Goal: Information Seeking & Learning: Understand process/instructions

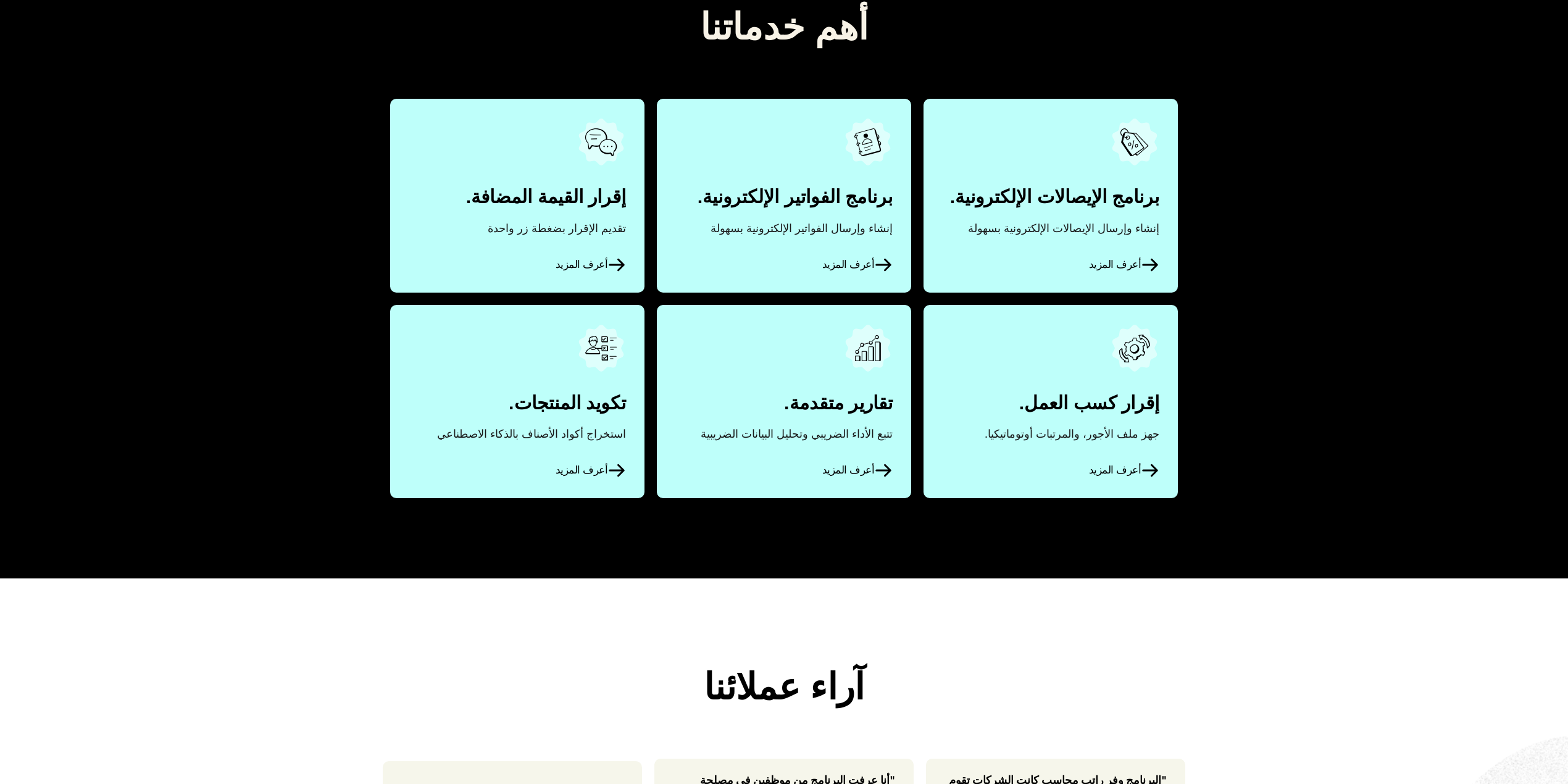
click at [584, 196] on link "أعرف المزيد" at bounding box center [517, 196] width 254 height 193
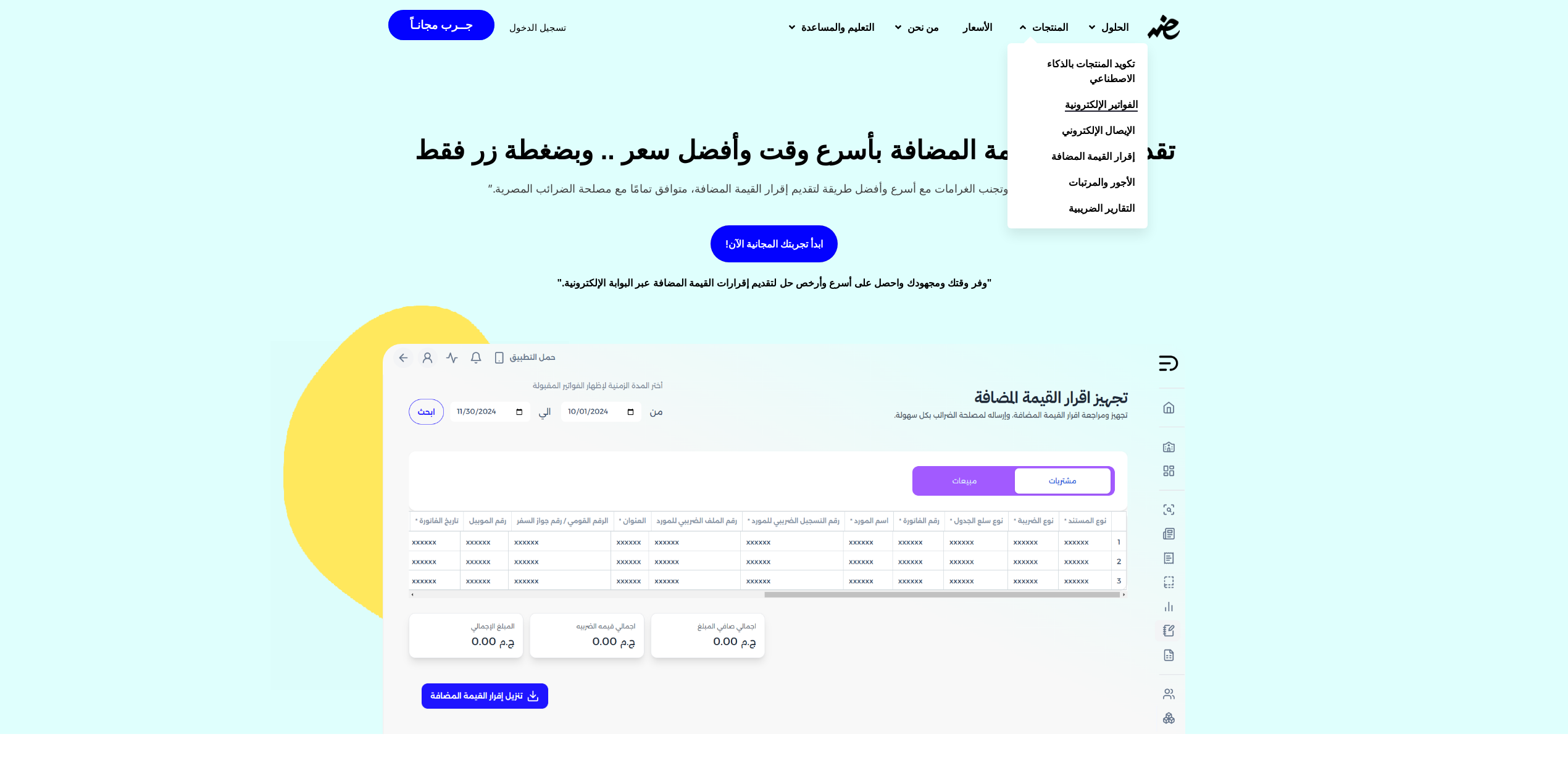
click at [1094, 109] on span "الفواتير الإلكترونية" at bounding box center [1101, 104] width 73 height 15
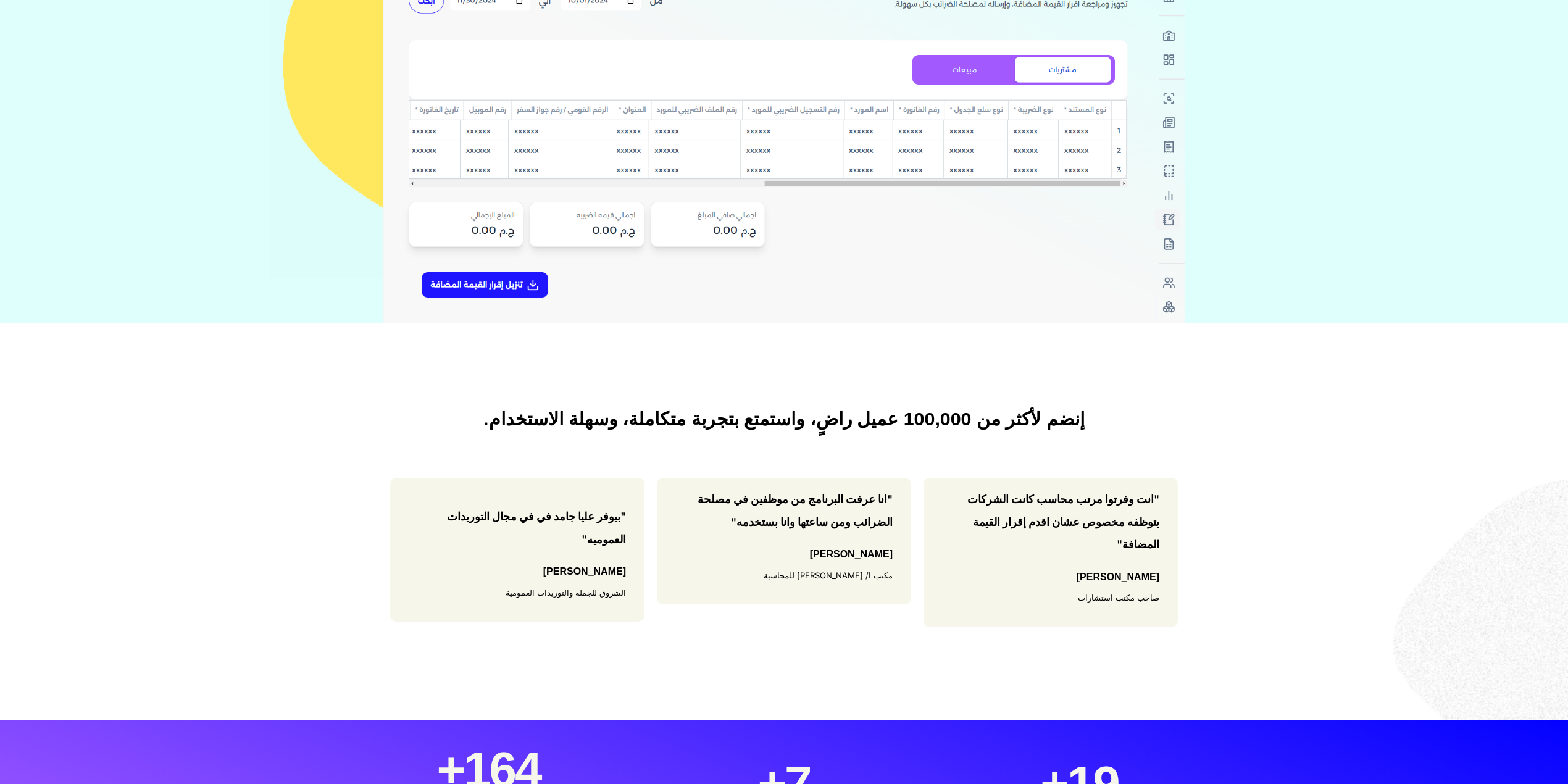
scroll to position [658, 0]
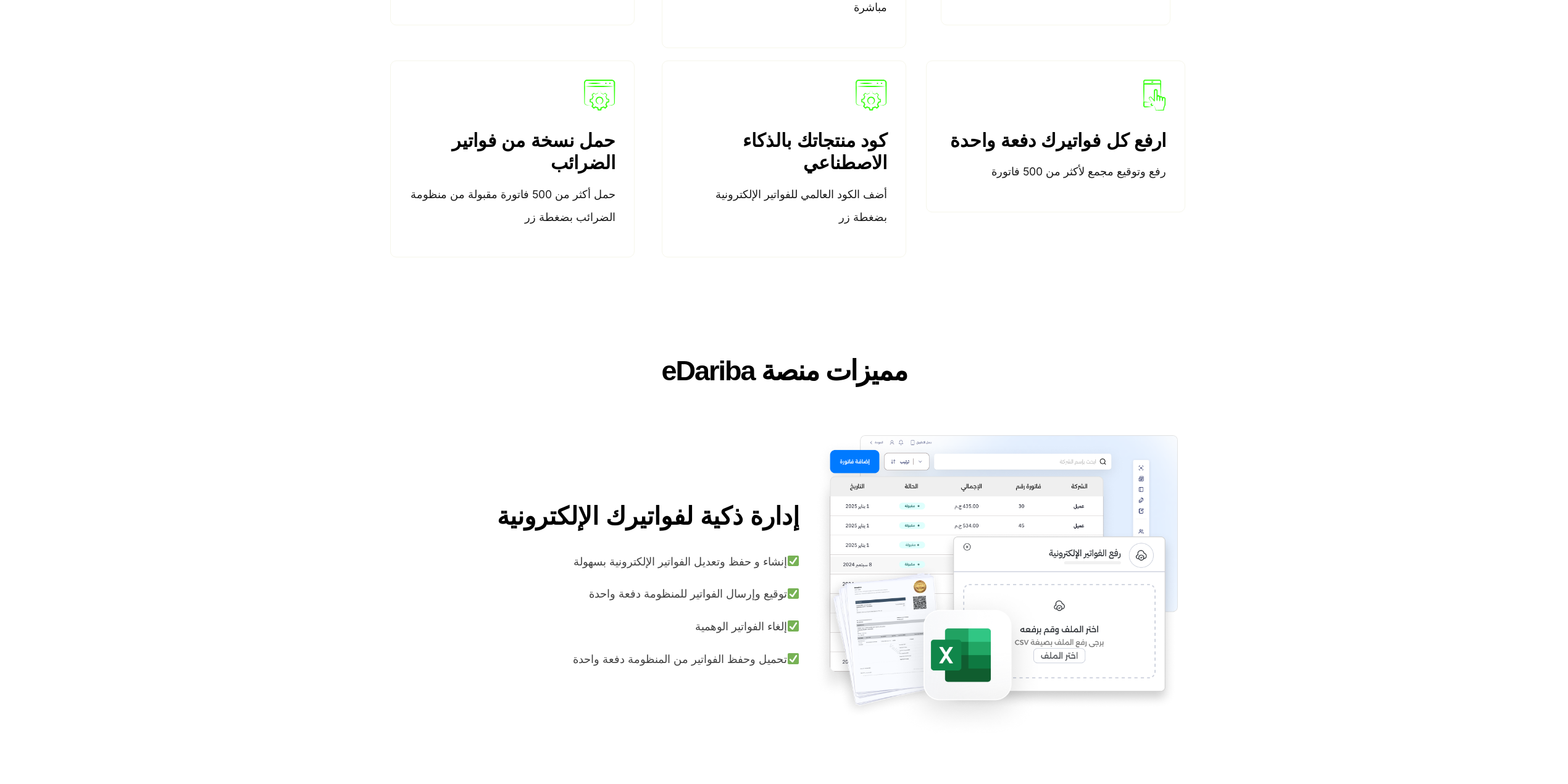
scroll to position [1645, 0]
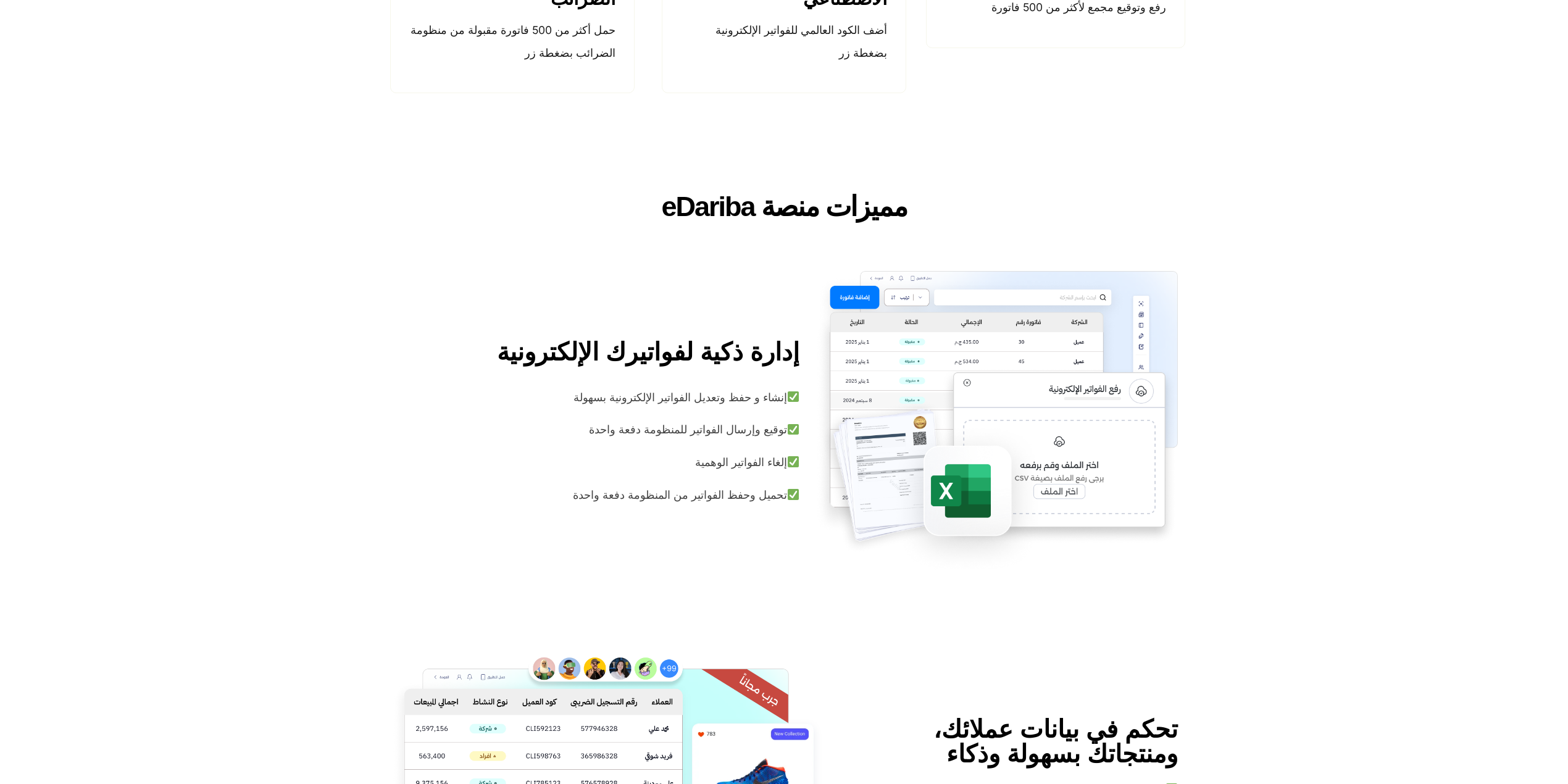
drag, startPoint x: 774, startPoint y: 397, endPoint x: 571, endPoint y: 453, distance: 210.6
click at [571, 453] on div "إنشاء و حفظ وتعديل الفواتير الإلكترونية بسهولة توقيع وإرسال الفواتير للمنظومة د…" at bounding box center [595, 446] width 409 height 120
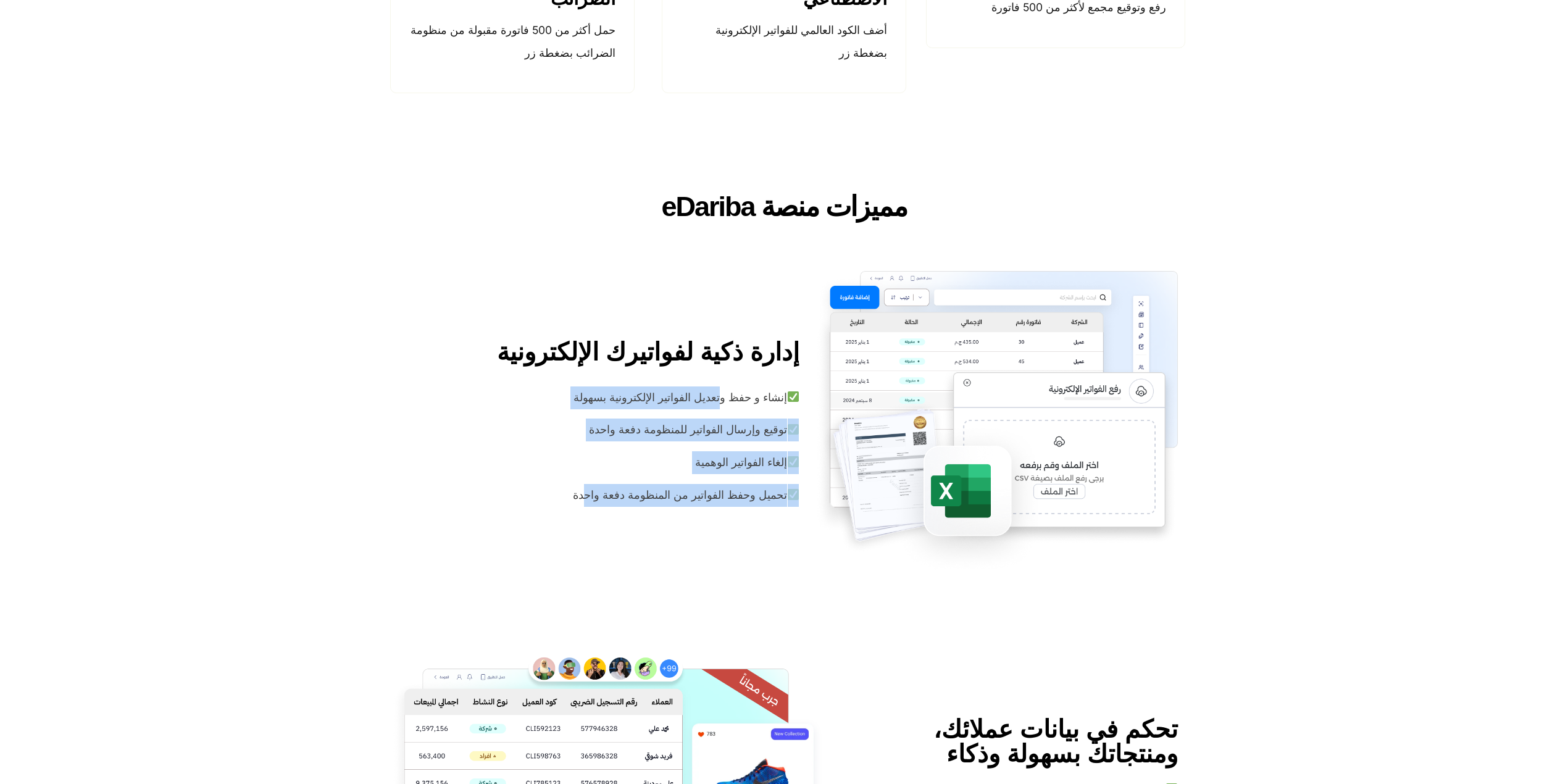
drag, startPoint x: 591, startPoint y: 497, endPoint x: 726, endPoint y: 404, distance: 163.9
click at [726, 404] on div "إنشاء و حفظ وتعديل الفواتير الإلكترونية بسهولة توقيع وإرسال الفواتير للمنظومة د…" at bounding box center [595, 446] width 409 height 120
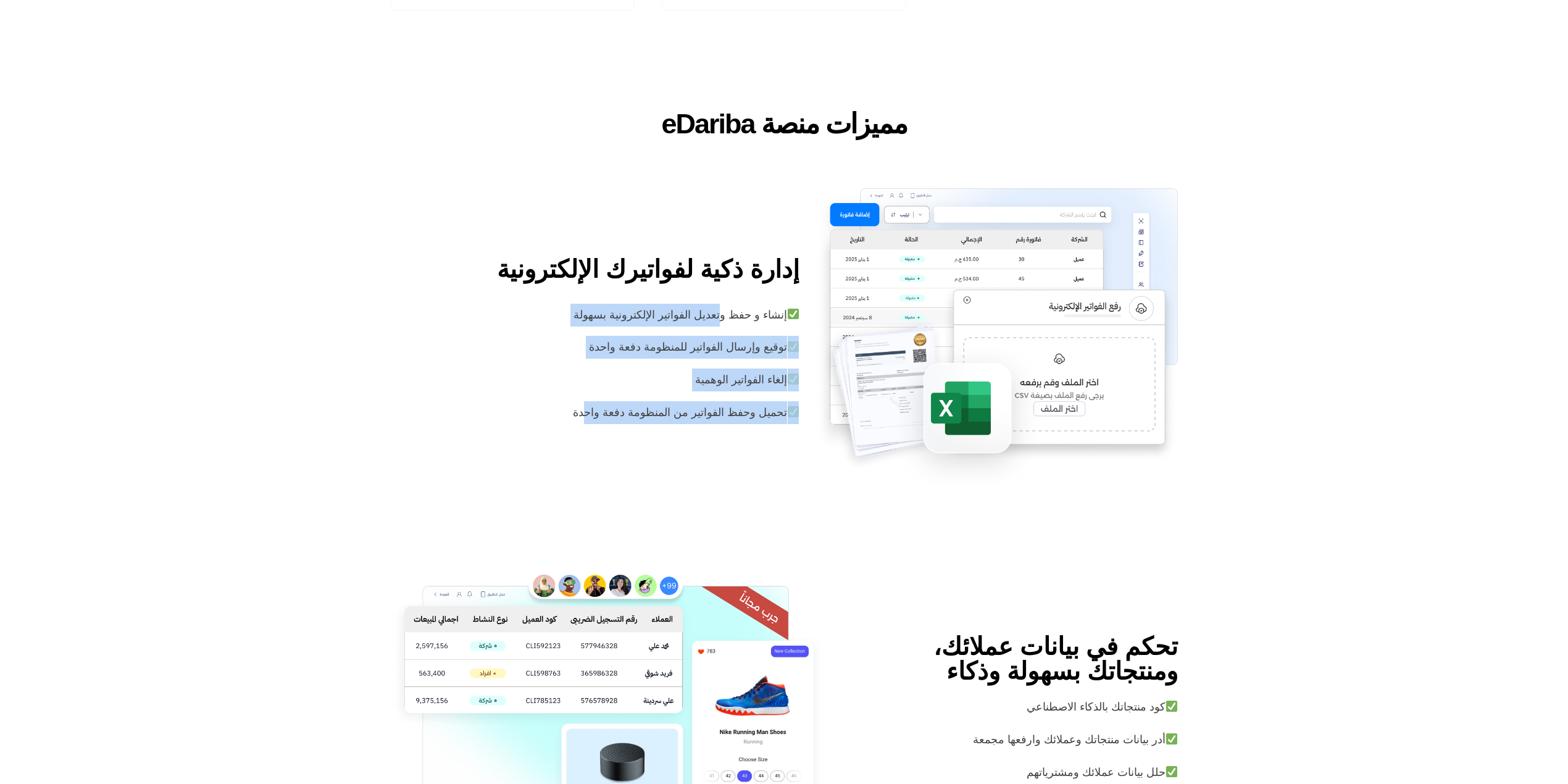
scroll to position [1892, 0]
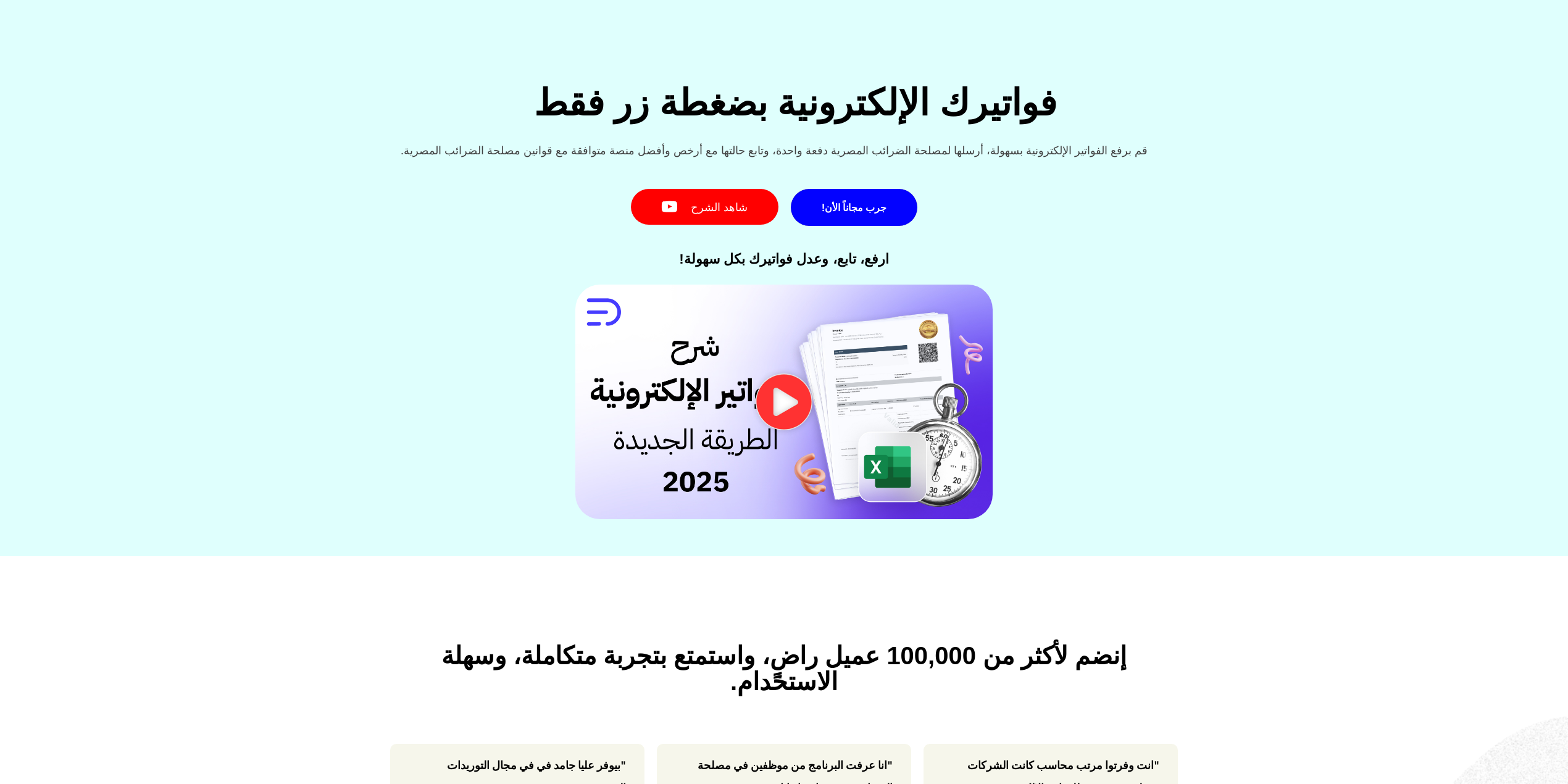
scroll to position [0, 0]
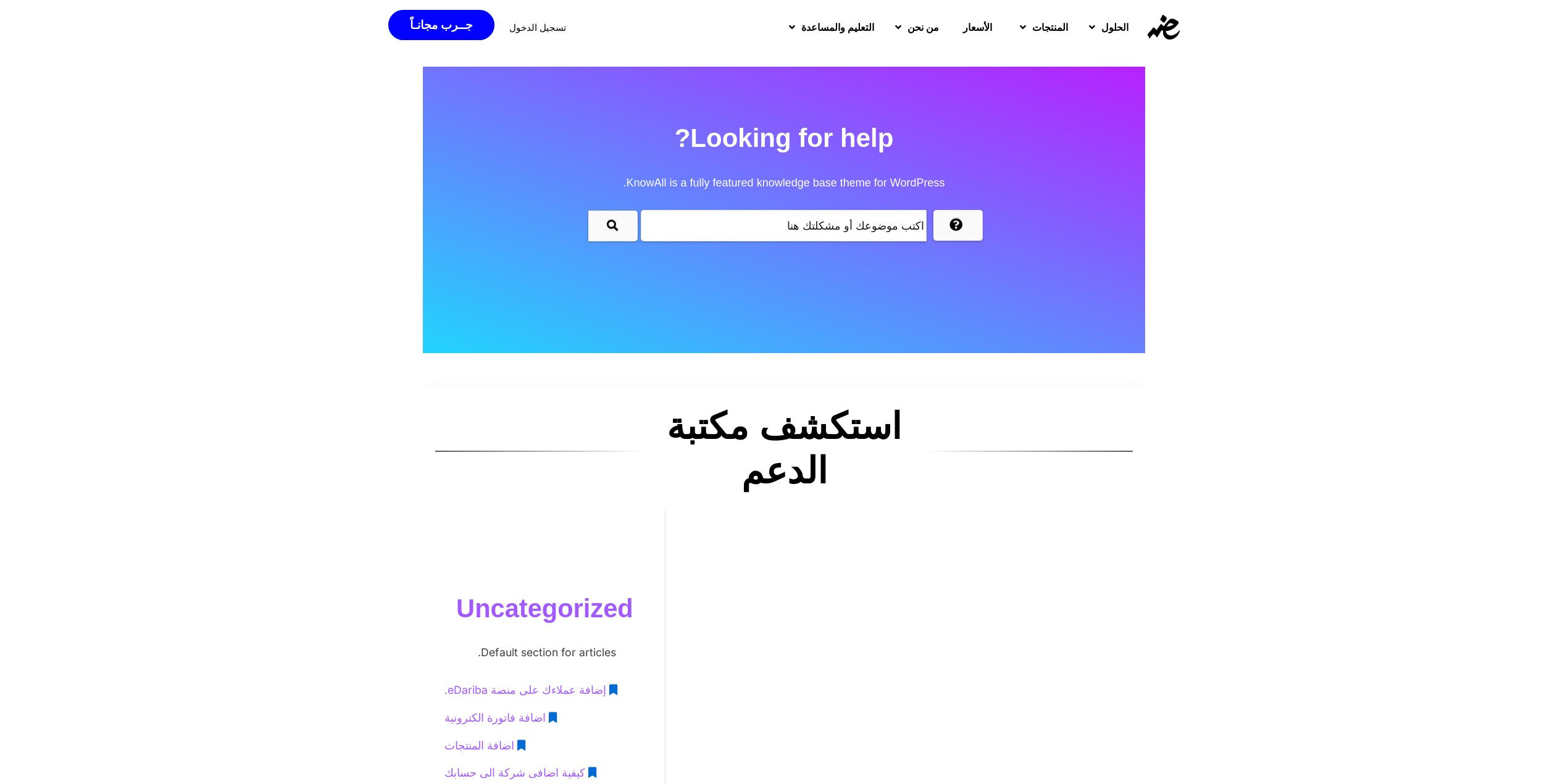
scroll to position [329, 0]
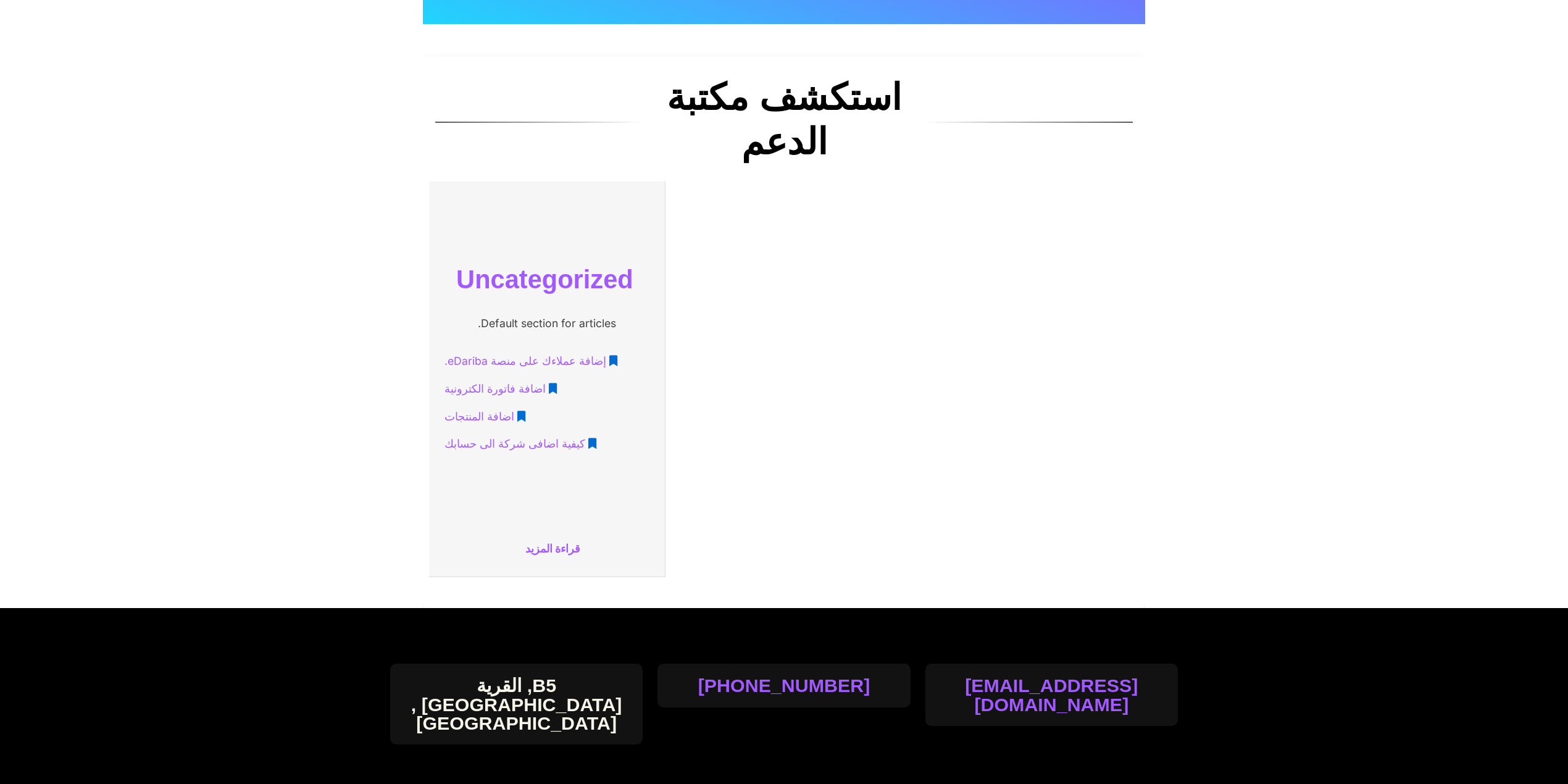
click at [484, 419] on span "اضافة المنتجات" at bounding box center [479, 417] width 69 height 23
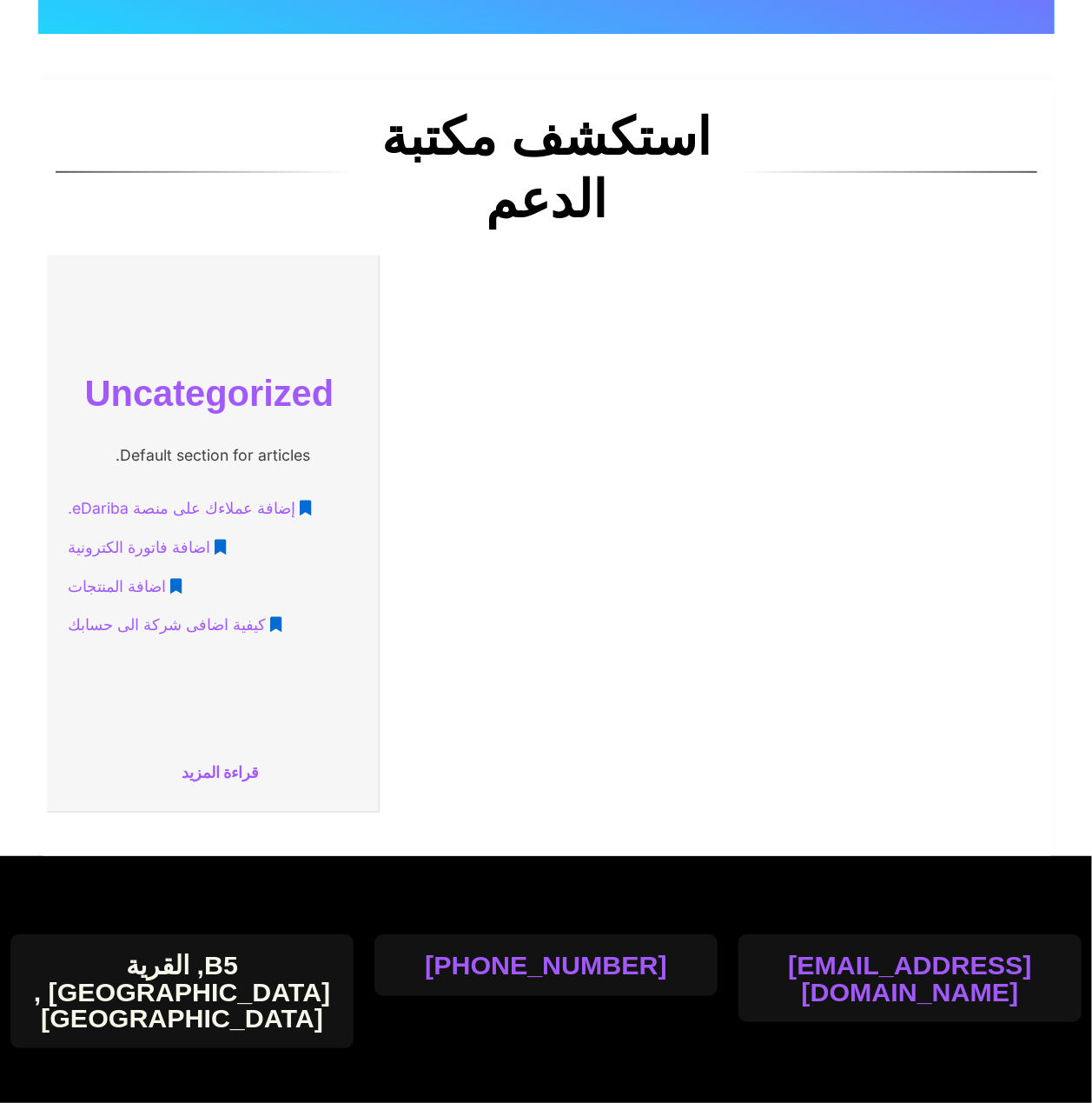
click at [208, 516] on span "إضافة عملاءك على منصة eDariba." at bounding box center [182, 509] width 227 height 33
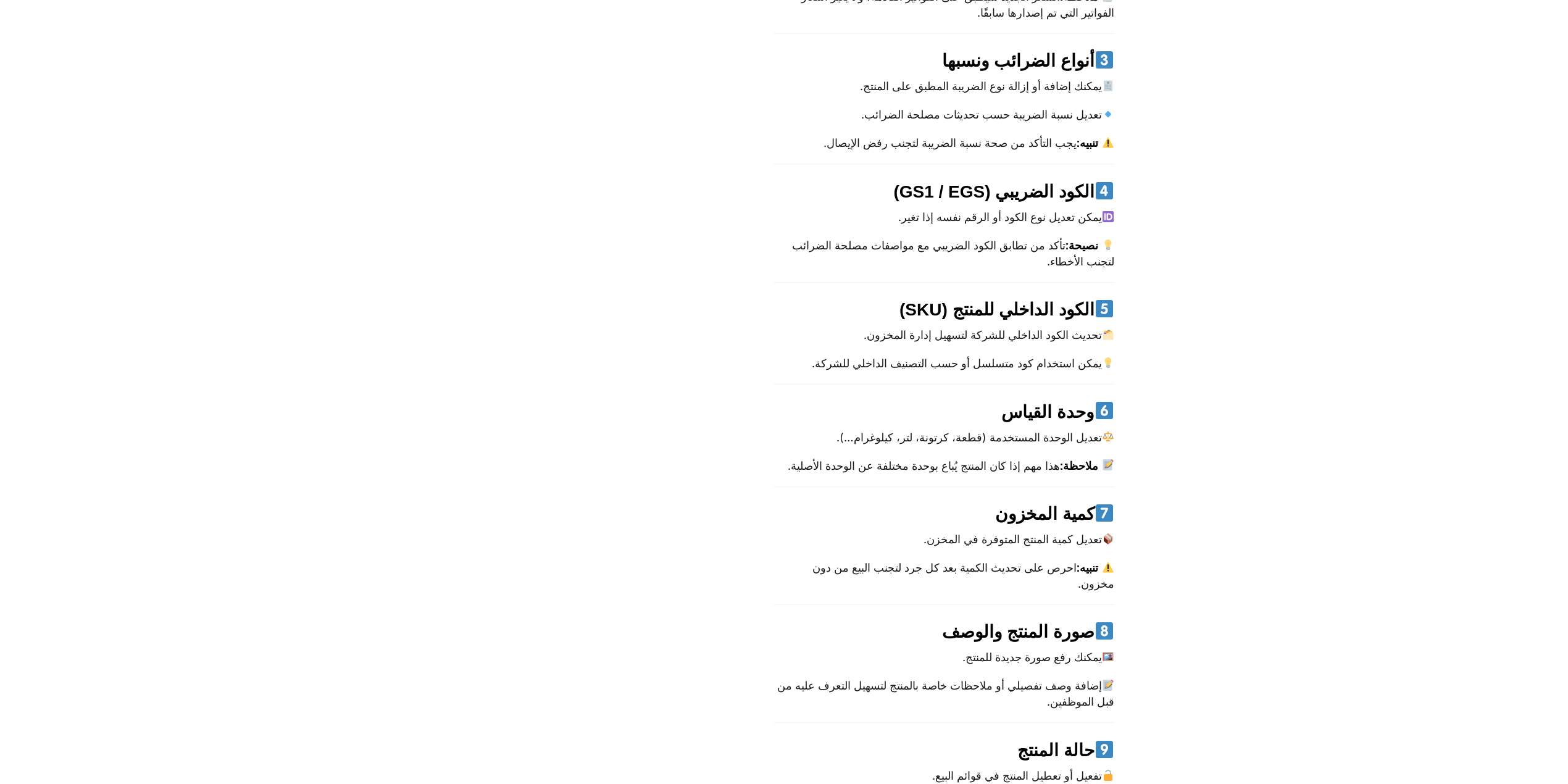
scroll to position [4525, 0]
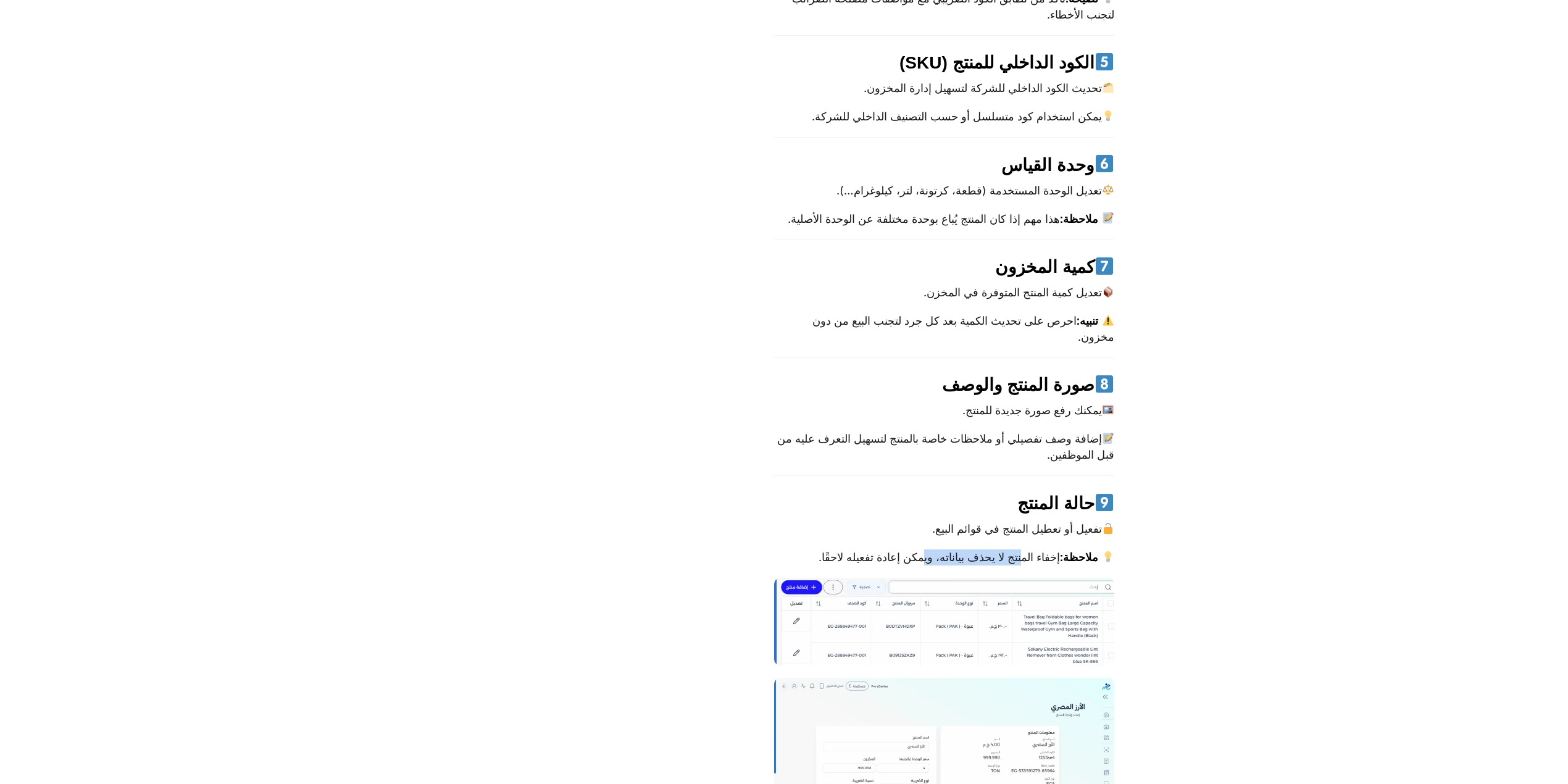
drag, startPoint x: 989, startPoint y: 537, endPoint x: 927, endPoint y: 534, distance: 62.1
click at [927, 549] on p "ملاحظة: إخفاء المنتج لا يحذف بياناته، ويمكن إعادة تفعيله لاحقًا." at bounding box center [944, 557] width 340 height 16
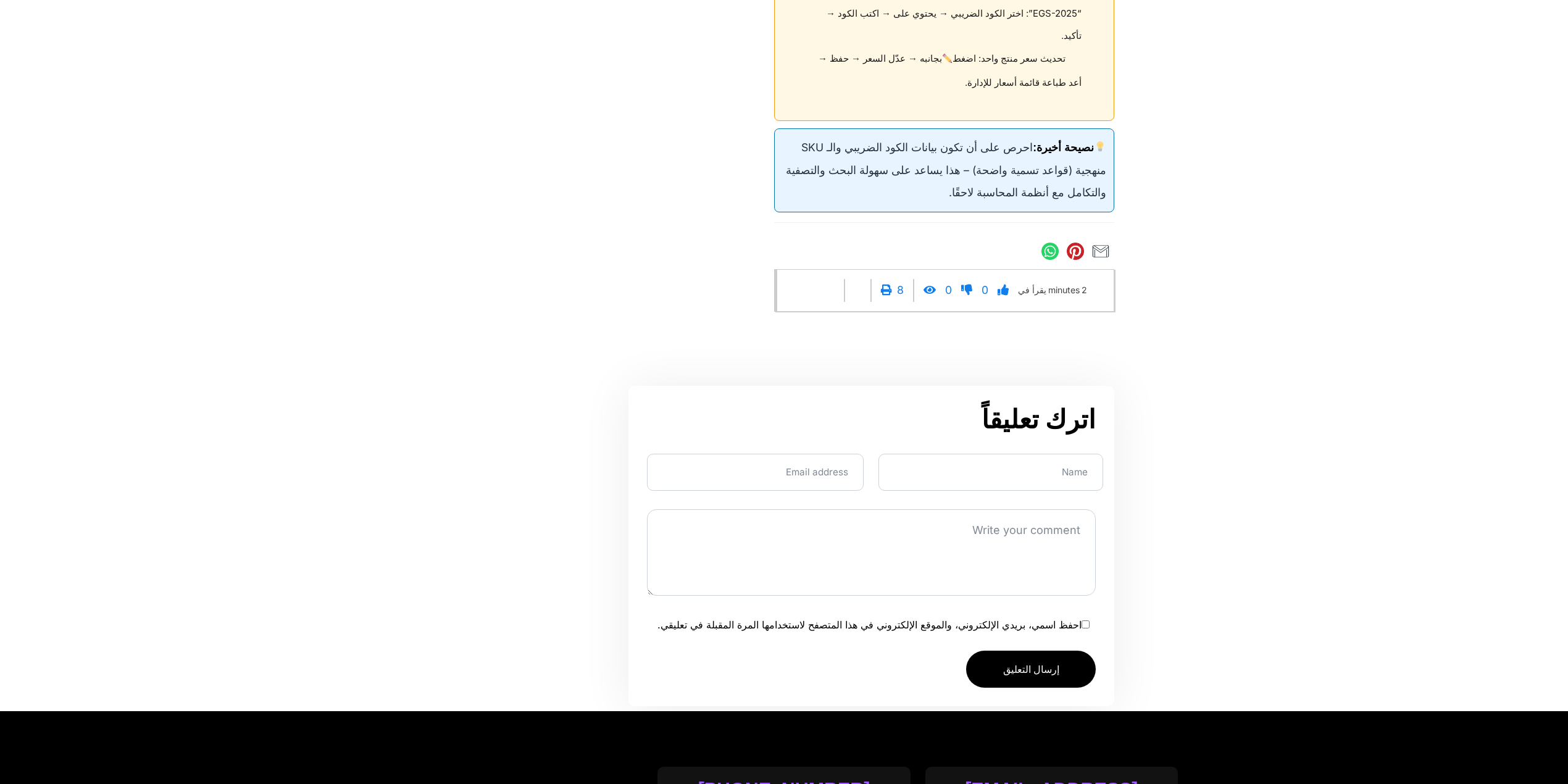
scroll to position [5431, 0]
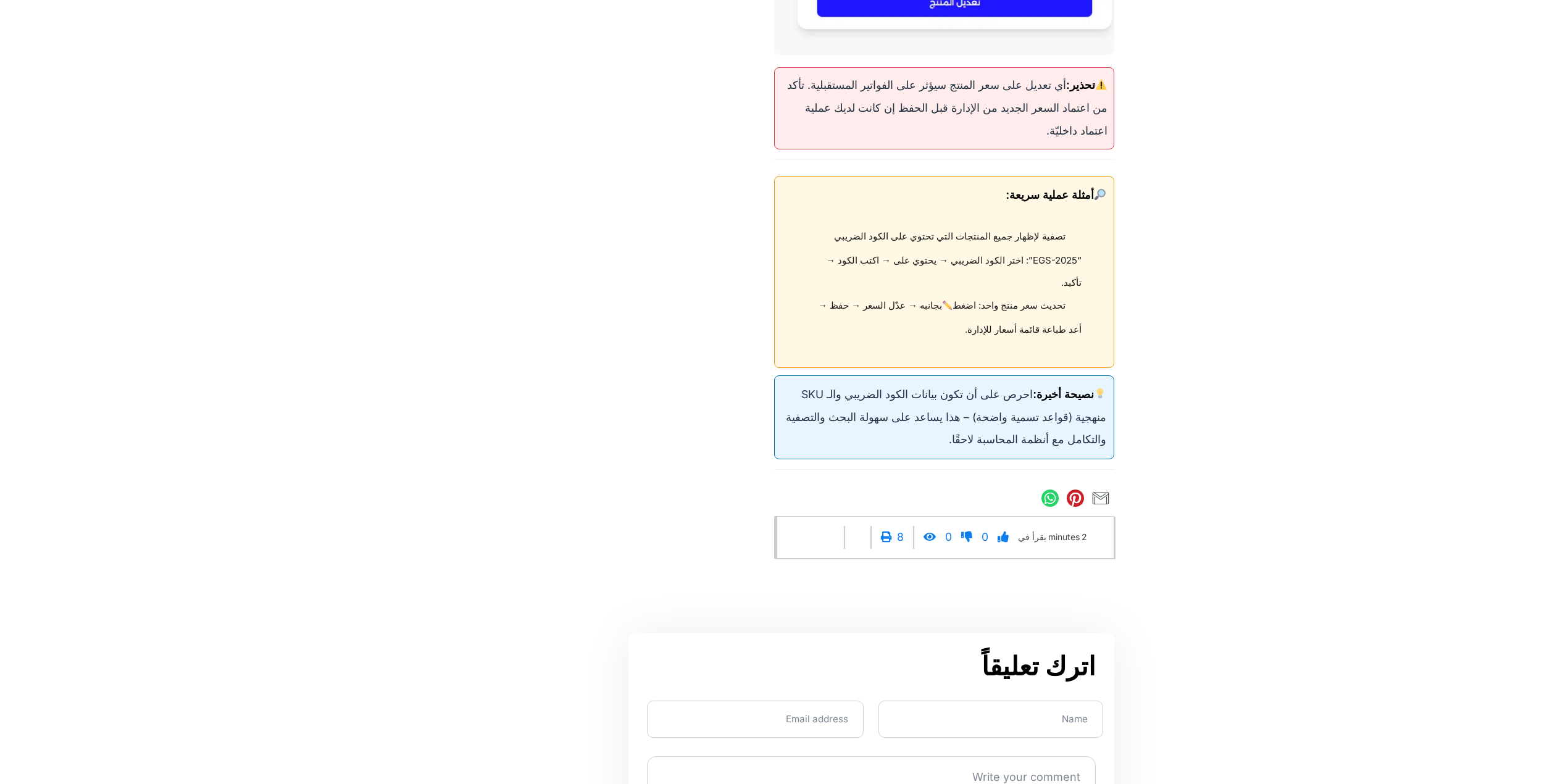
drag, startPoint x: 934, startPoint y: 401, endPoint x: 1029, endPoint y: 322, distance: 123.6
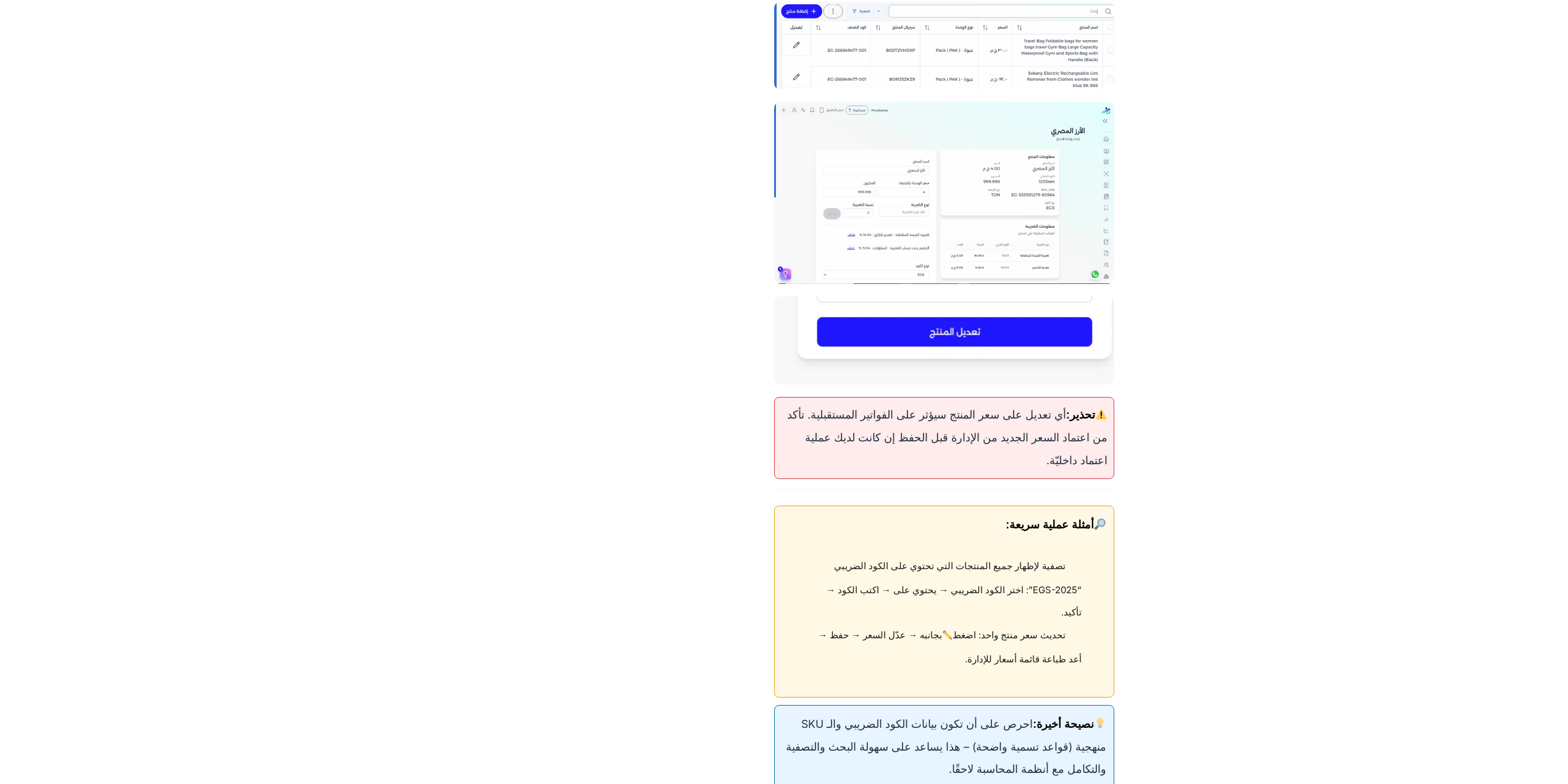
scroll to position [5019, 0]
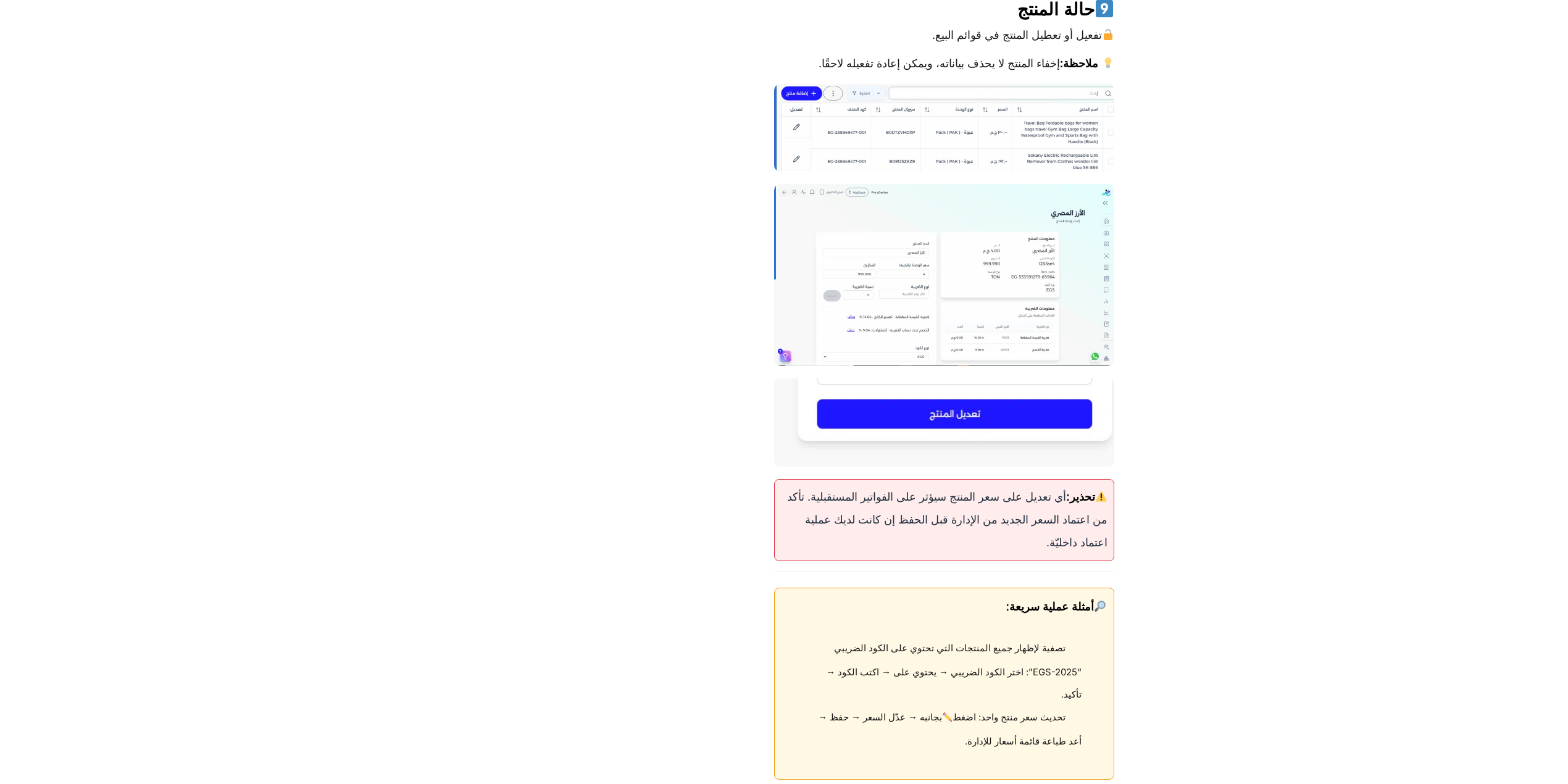
click at [988, 529] on div "تحذير: أي تعديل على سعر المنتج سيؤثر على الفواتير المستقبلية. تأكد من اعتماد ال…" at bounding box center [944, 520] width 340 height 82
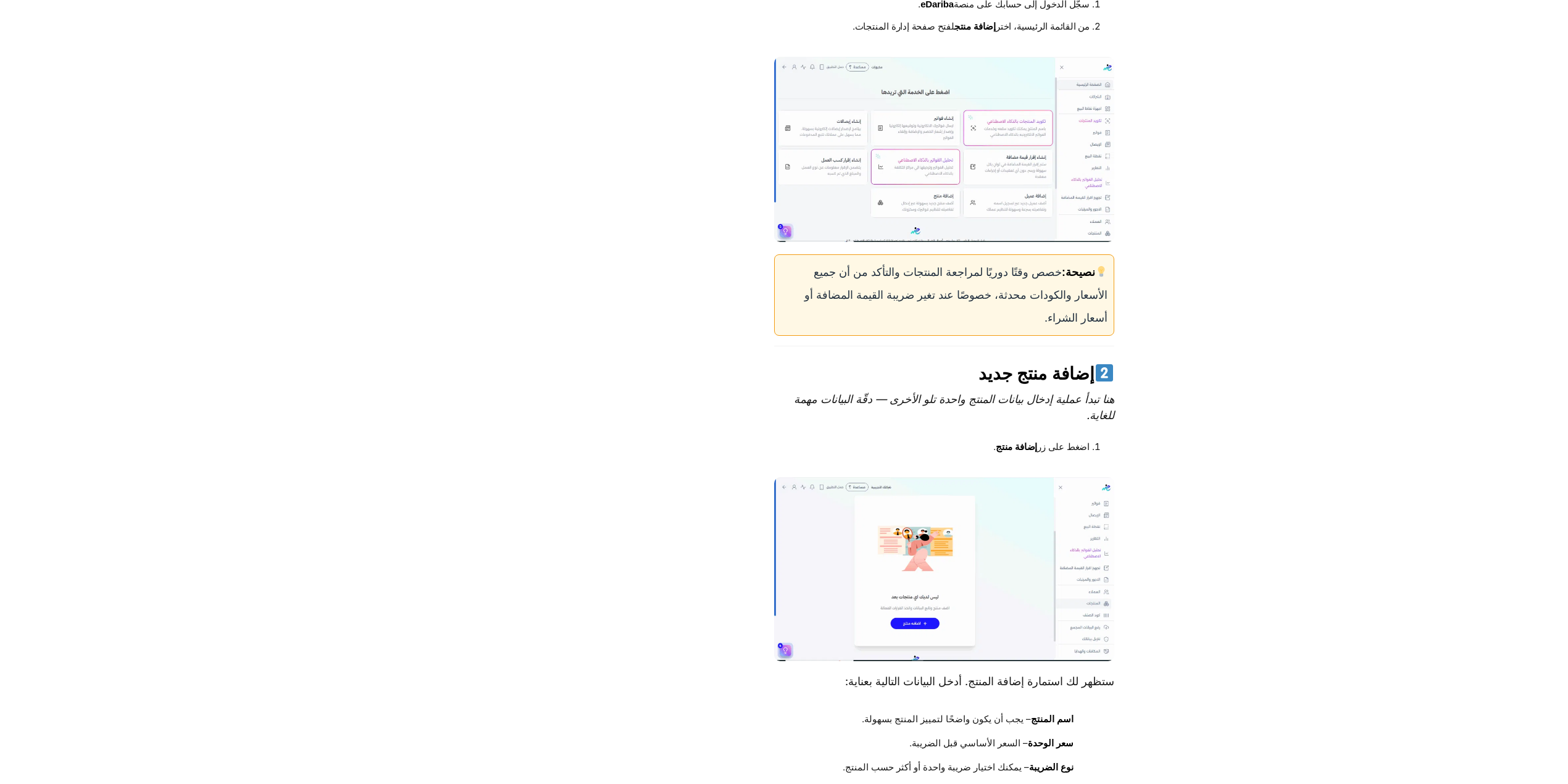
scroll to position [0, 0]
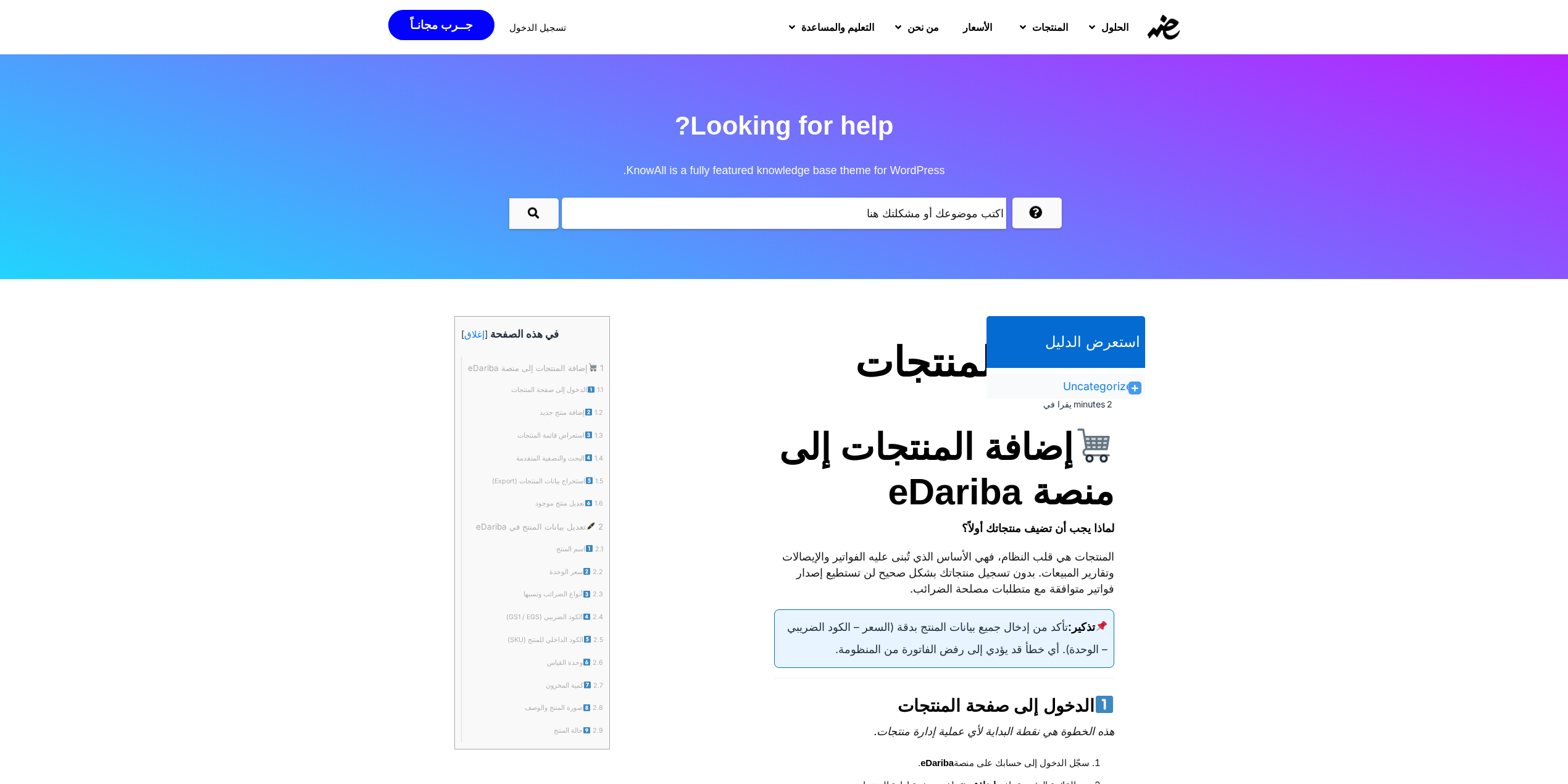
drag, startPoint x: 948, startPoint y: 489, endPoint x: 1006, endPoint y: 379, distance: 124.4
click at [1006, 347] on div "استعرض الدليل Uncategorized اضافة المنتجات اضافة فاتورة الكترونية إضافة عملاءك …" at bounding box center [784, 316] width 723 height 62
copy div "اضافة المنتجات اضافة فاتورة الكترونية إضافة عملاءك على منصة eDariba. كيفية اضاف…"
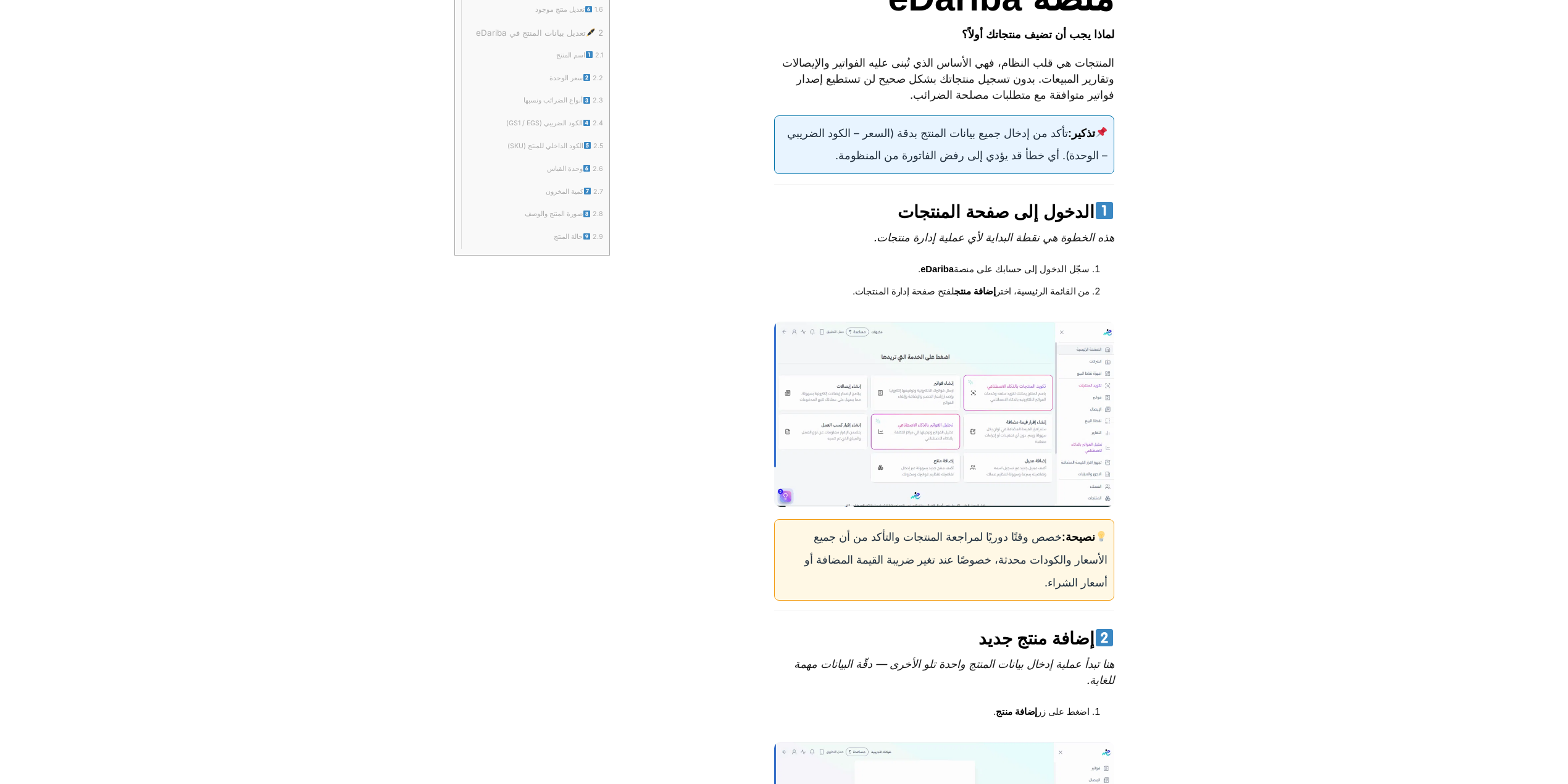
scroll to position [658, 0]
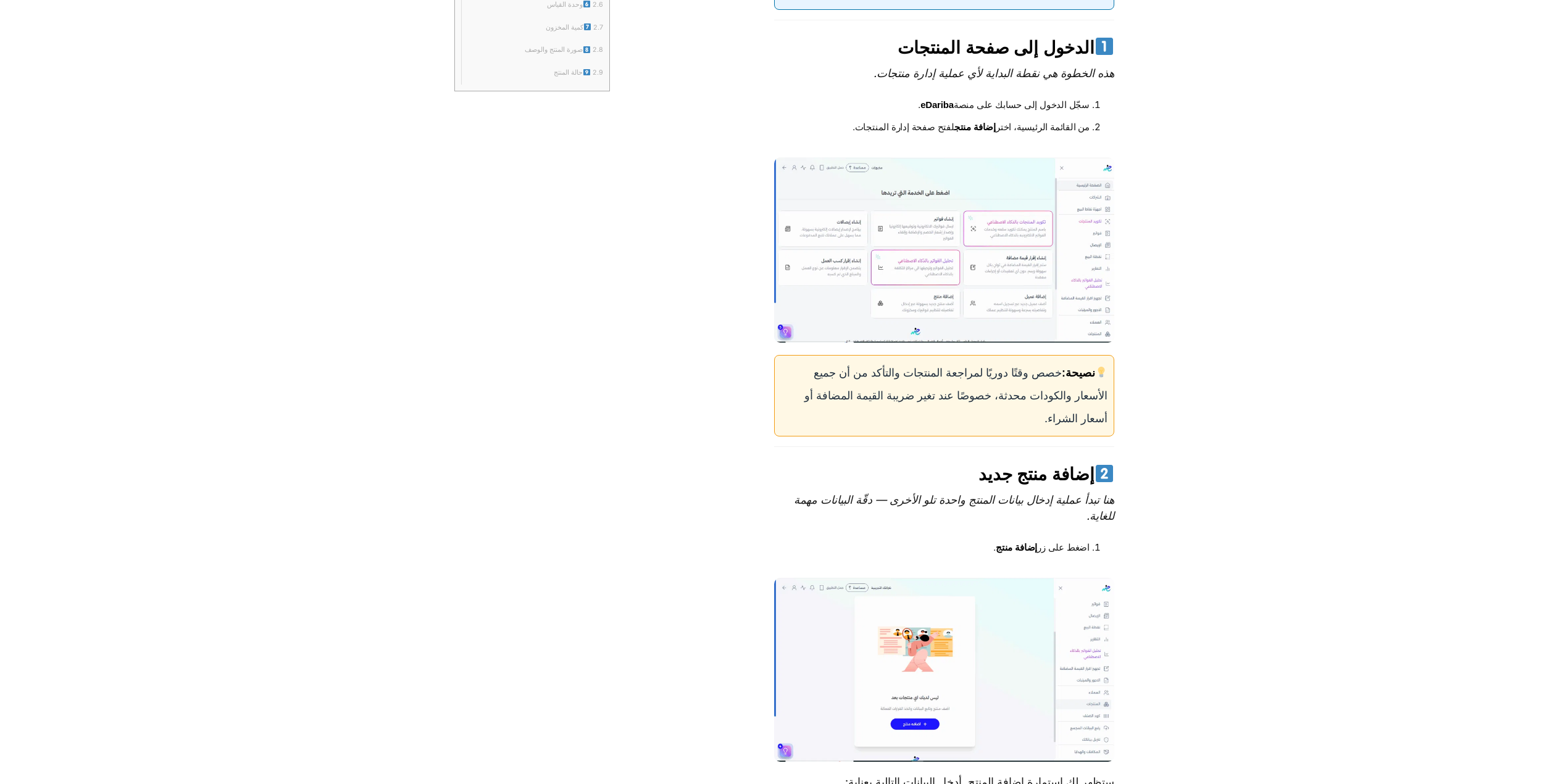
click at [867, 430] on div "نصيحة: خصص وقتًا دوريًا لمراجعة المنتجات والتأكد من أن جميع الأسعار والكودات مح…" at bounding box center [944, 396] width 340 height 82
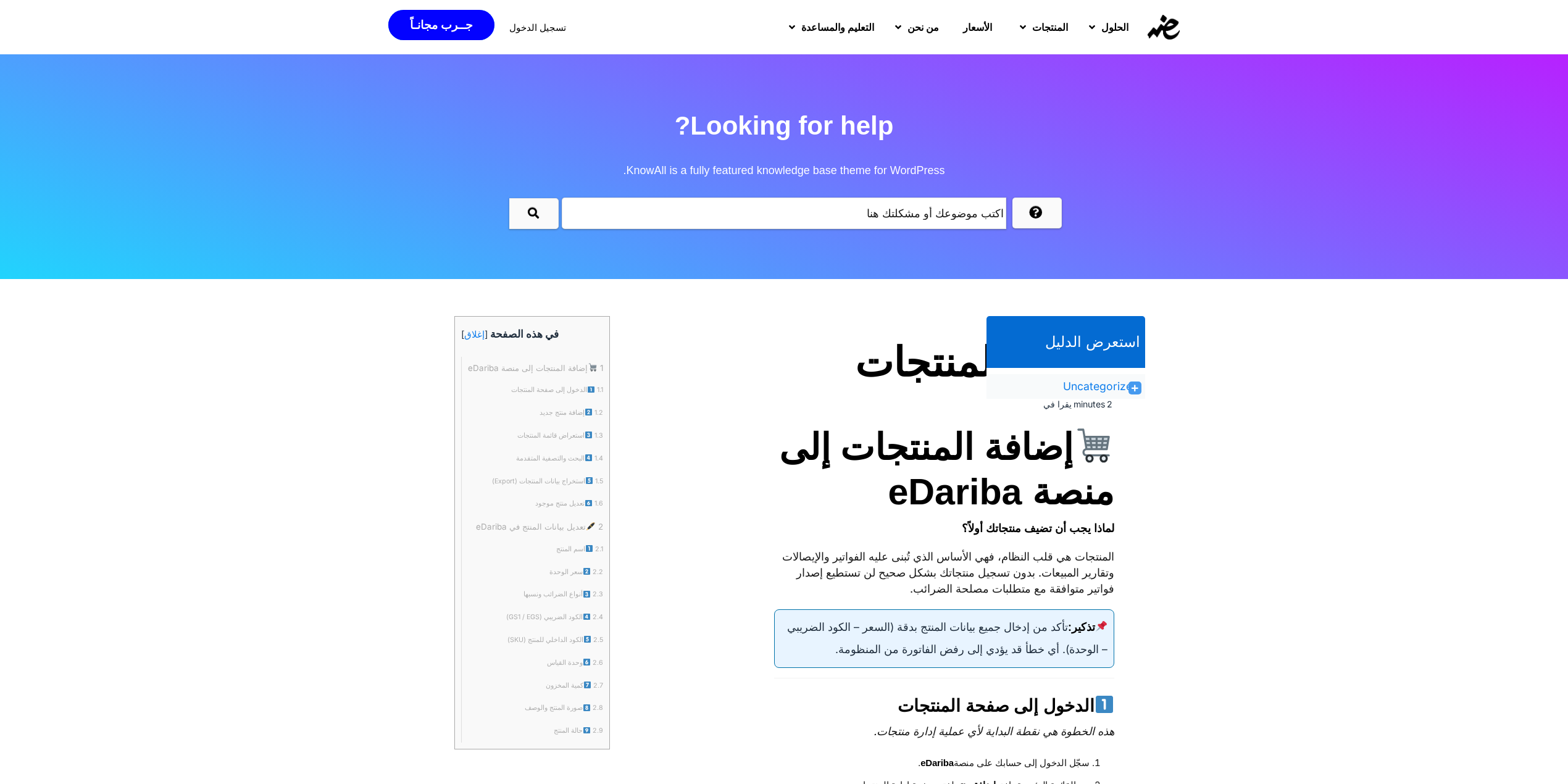
scroll to position [82, 0]
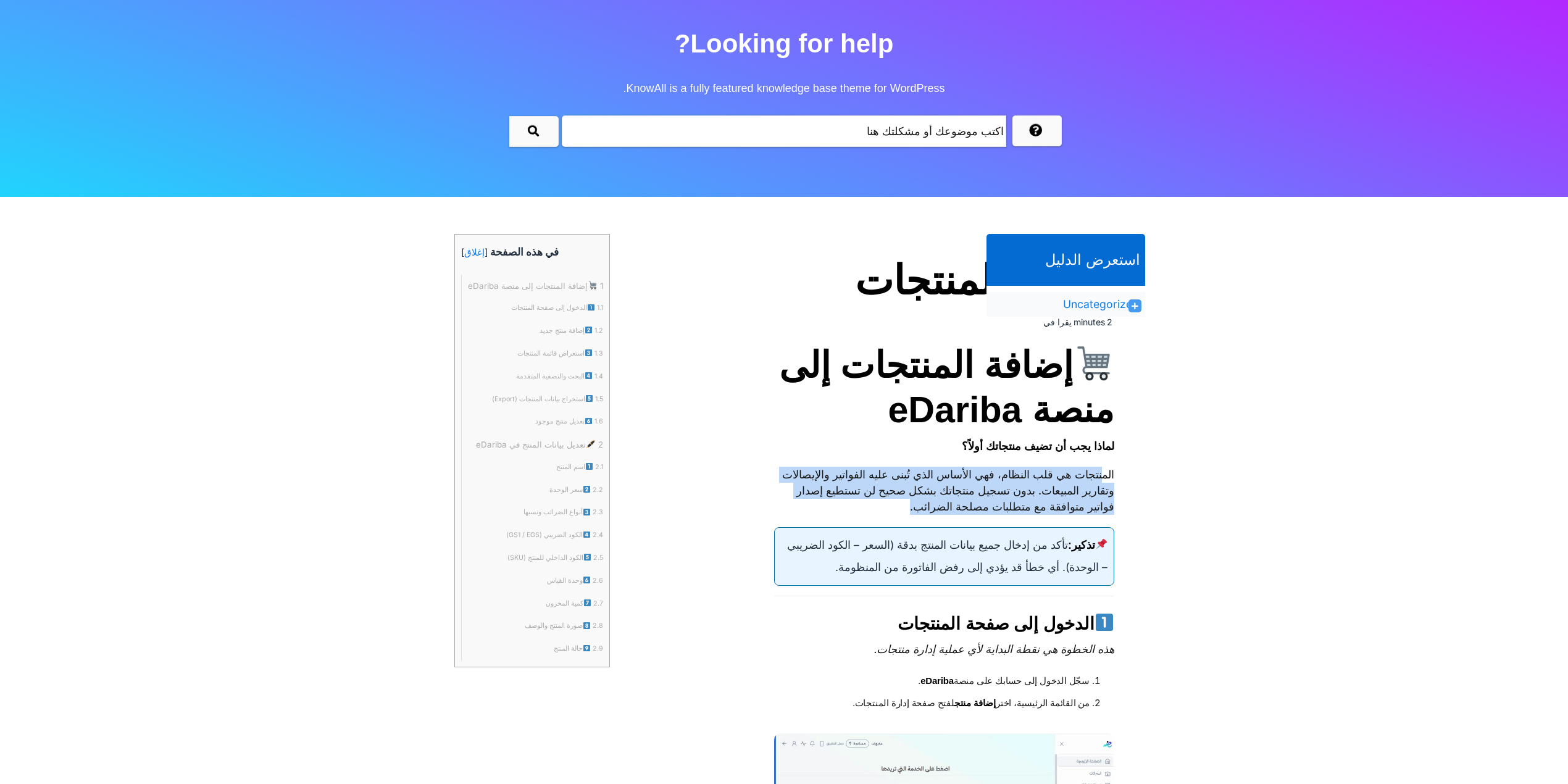
drag, startPoint x: 1023, startPoint y: 477, endPoint x: 806, endPoint y: 501, distance: 218.3
click at [806, 501] on p "المنتجات هي قلب النظام، فهي الأساس الذي تُبنى عليه الفواتير والإيصالات وتقارير …" at bounding box center [944, 490] width 340 height 48
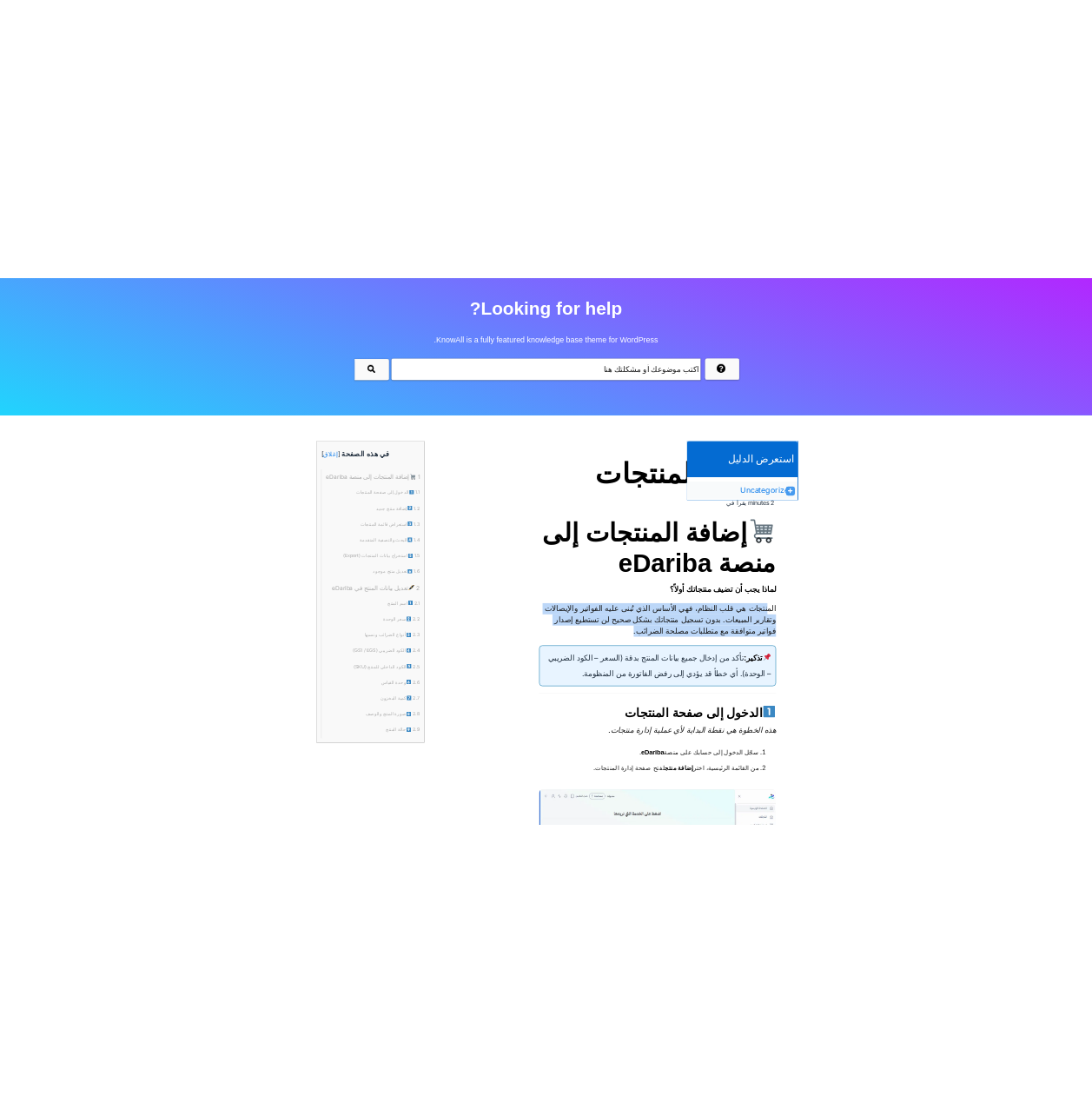
scroll to position [0, 0]
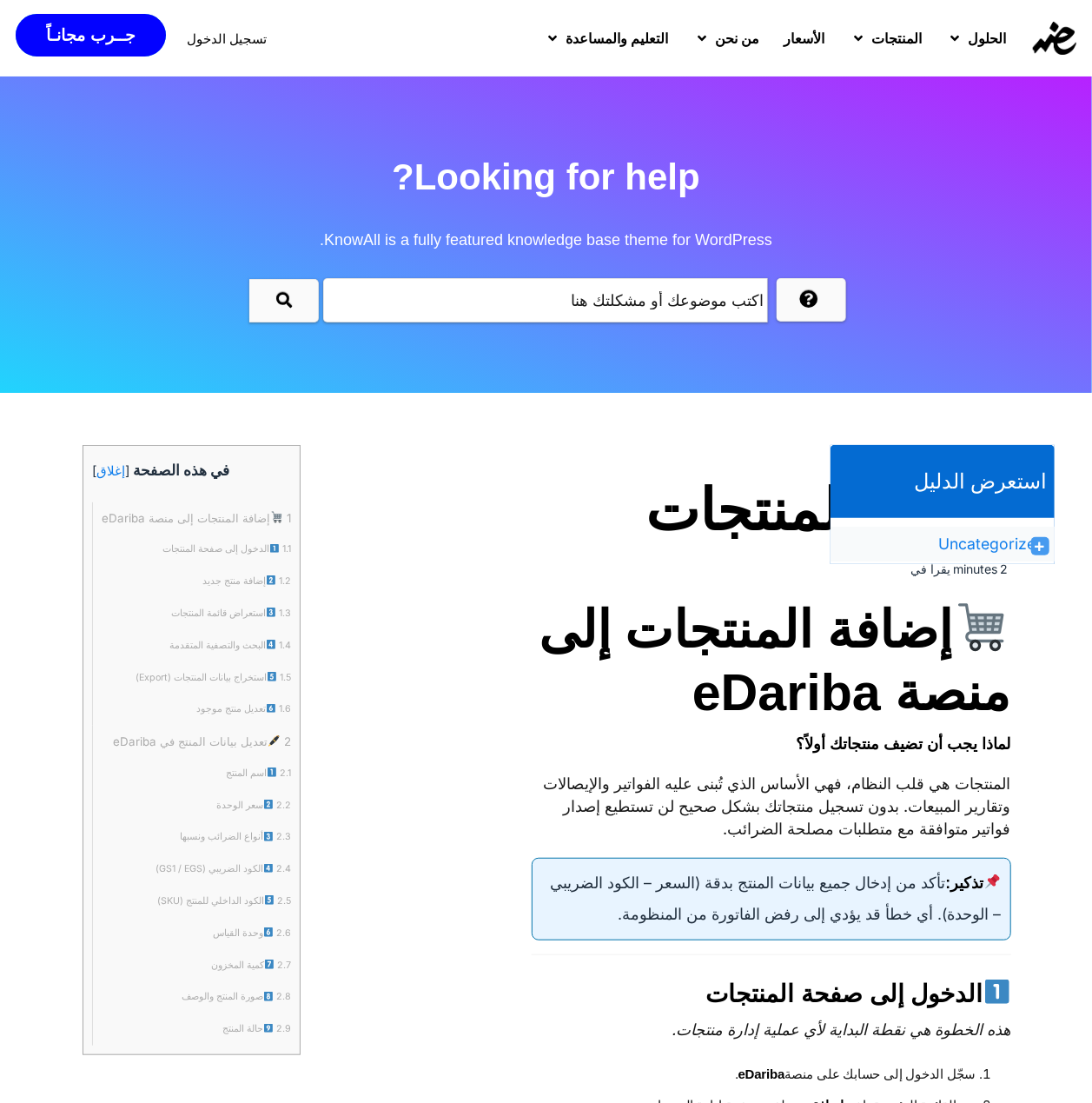
click at [599, 734] on p "لماذا يجب أن تضيف منتجاتك أولاً؟" at bounding box center [771, 743] width 479 height 23
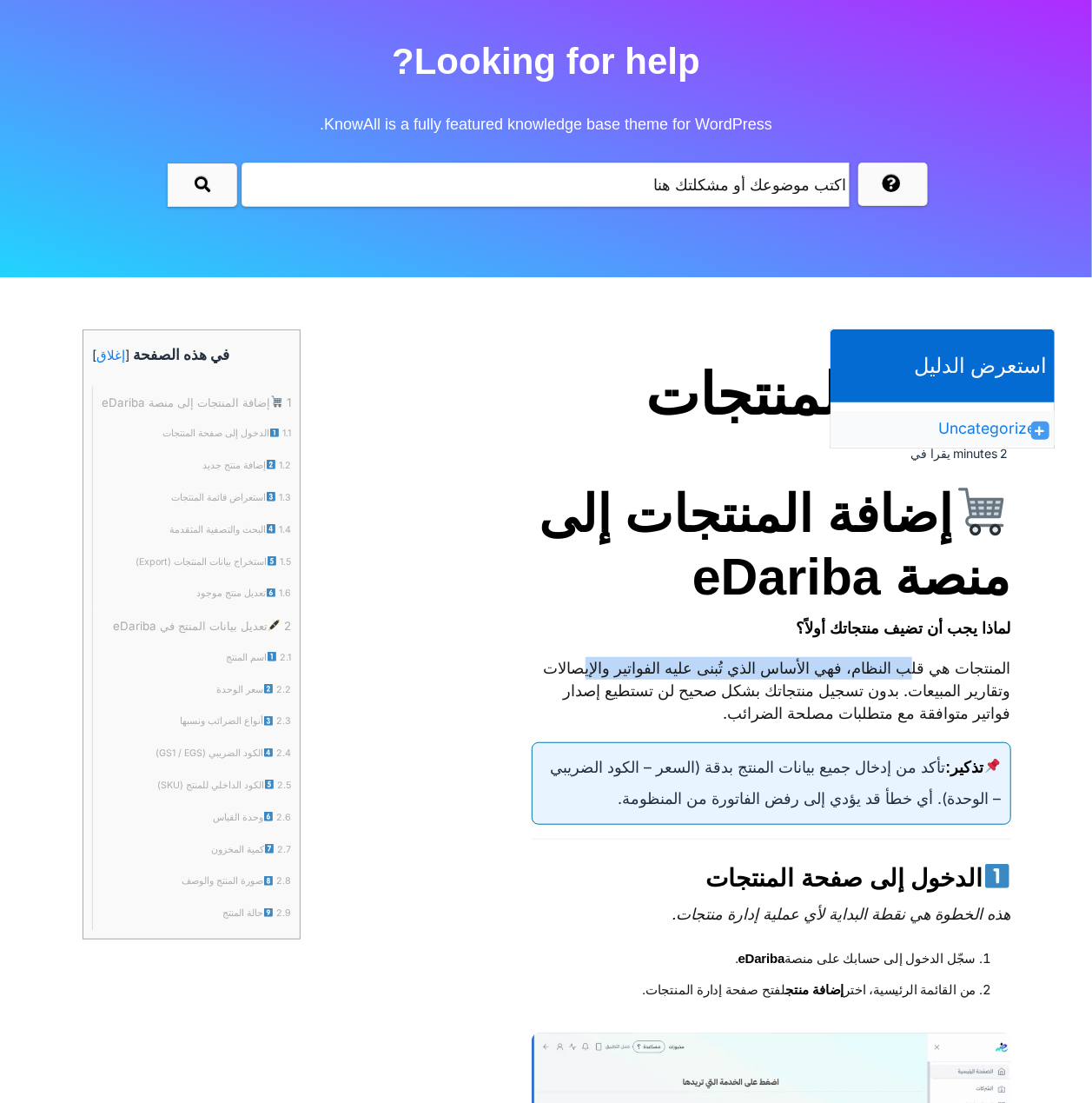
drag, startPoint x: 912, startPoint y: 671, endPoint x: 580, endPoint y: 658, distance: 332.3
click at [580, 658] on p "المنتجات هي قلب النظام، فهي الأساس الذي تُبنى عليه الفواتير والإيصالات وتقارير …" at bounding box center [771, 690] width 479 height 68
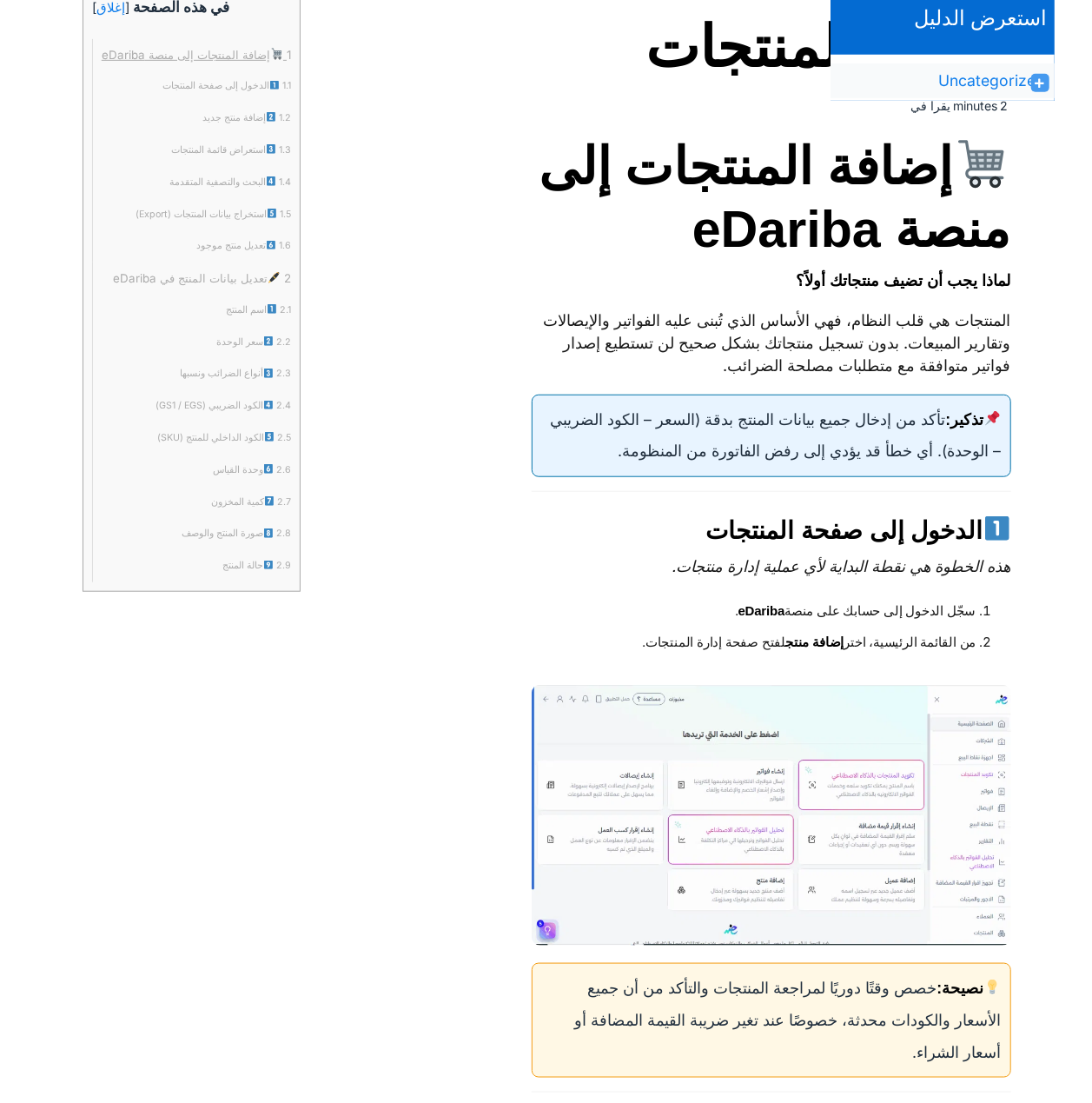
scroll to position [231, 0]
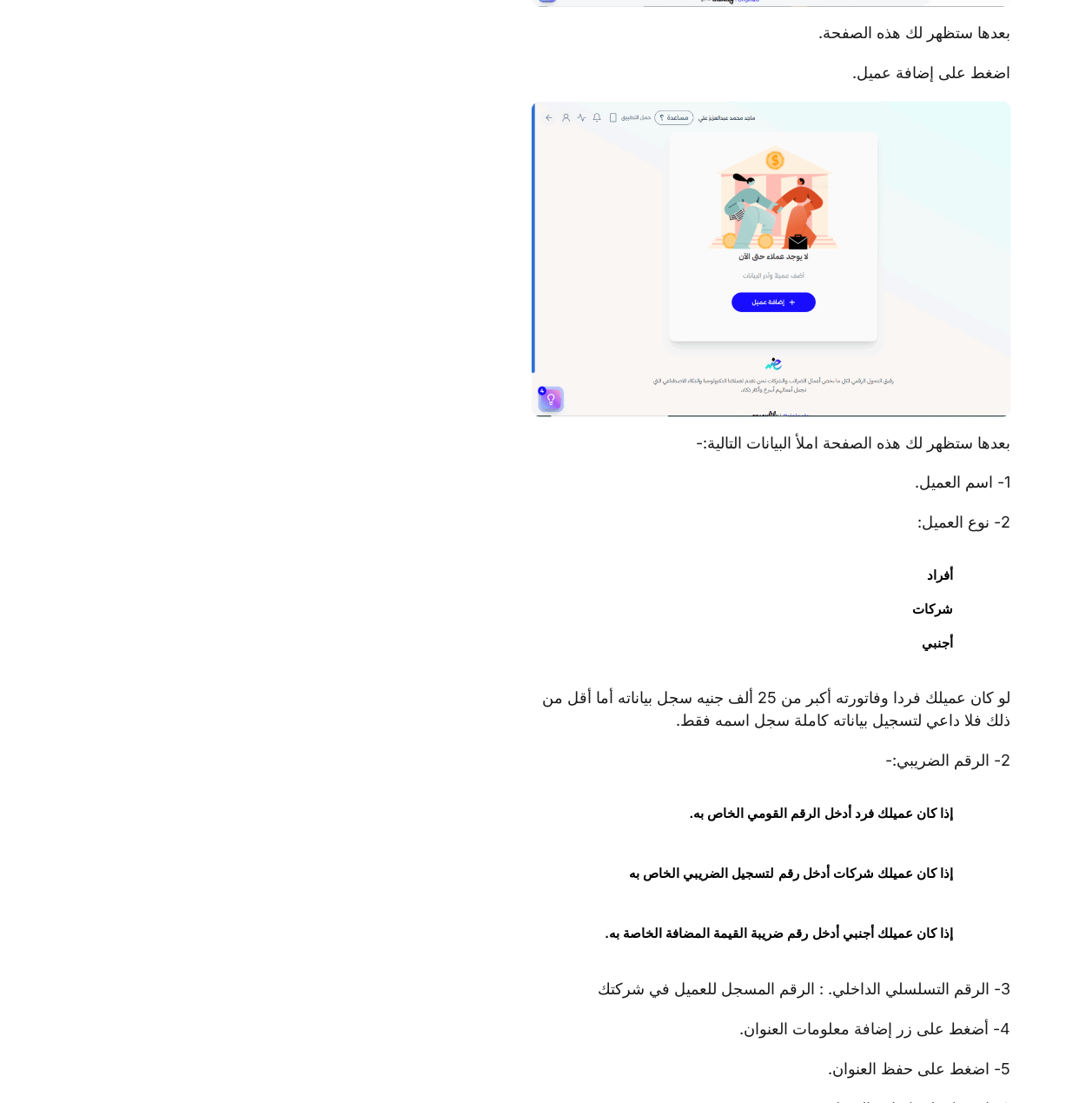
scroll to position [1621, 0]
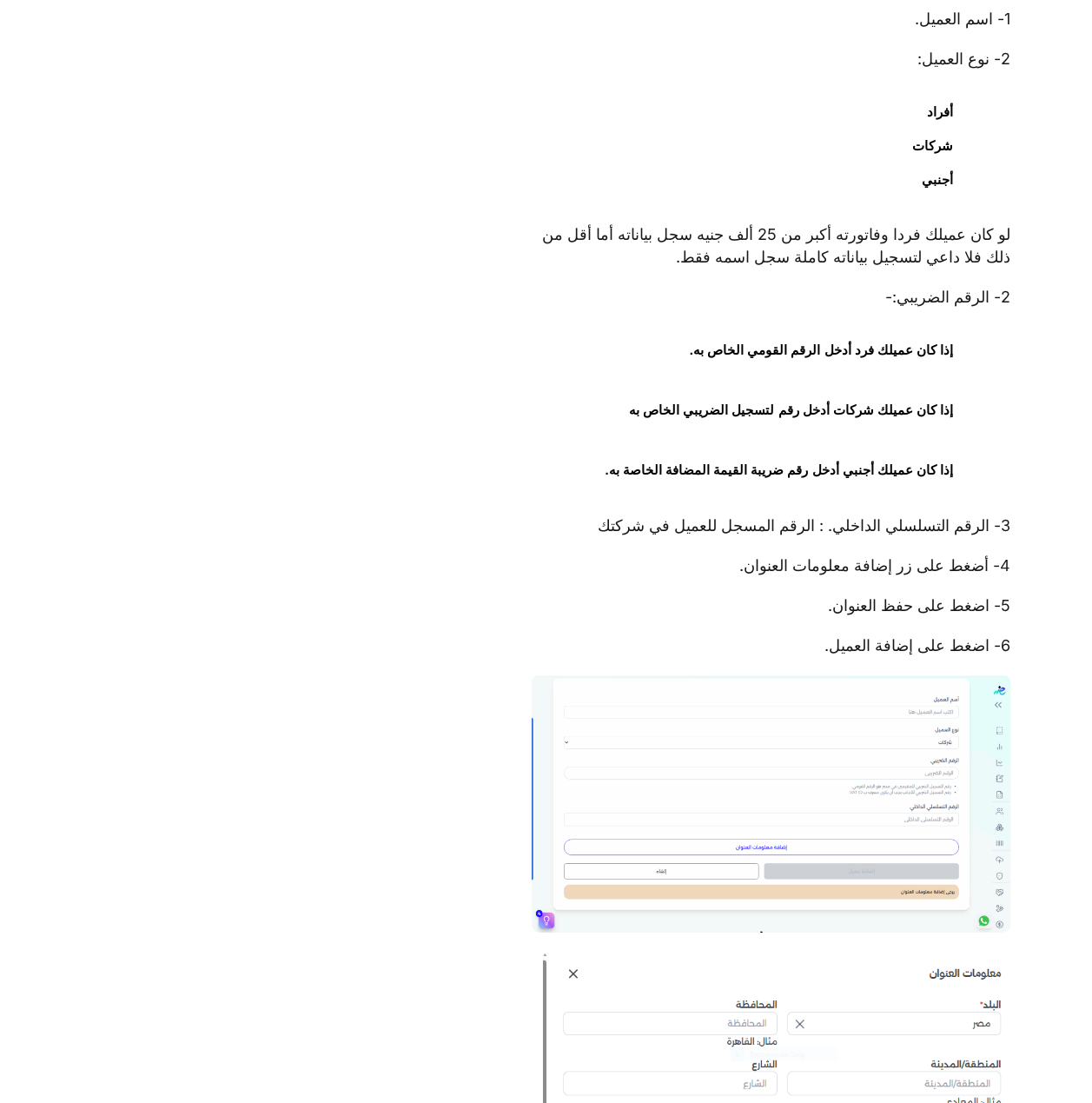
click at [938, 536] on p "3- الرقم التسلسلي الداخلي. : الرقم المسجل للعميل في شركتك" at bounding box center [771, 526] width 479 height 23
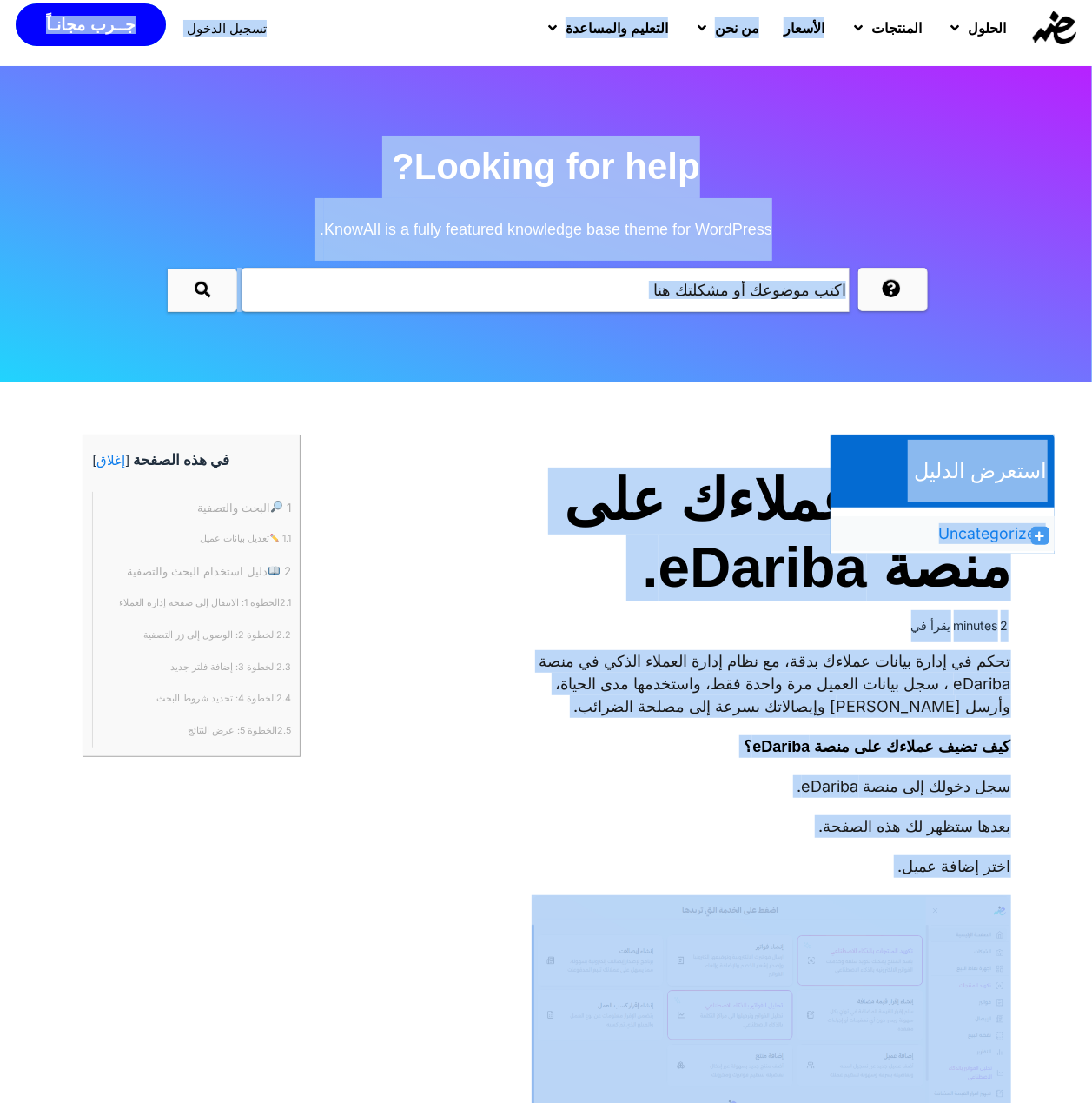
scroll to position [0, 0]
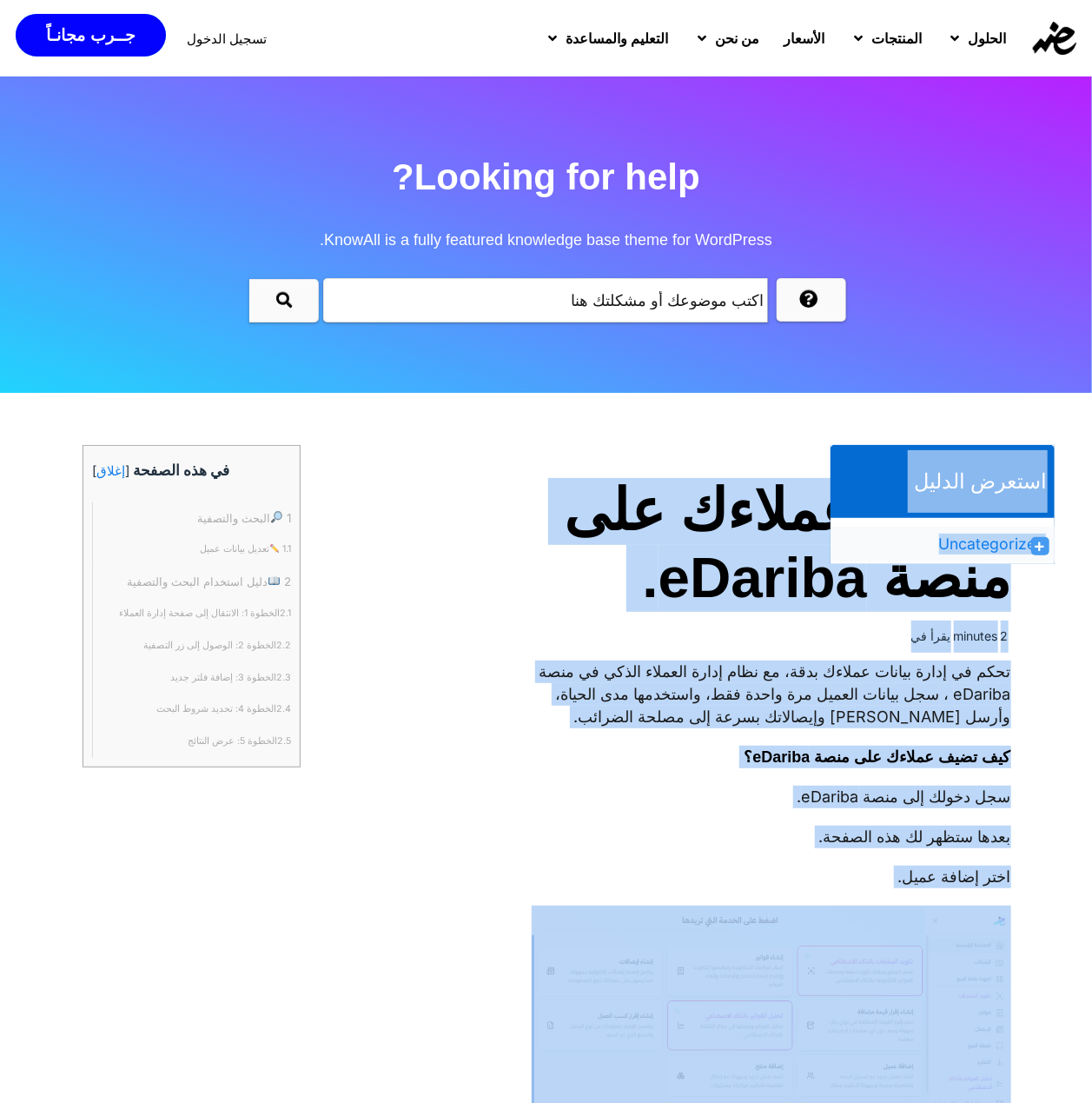
drag, startPoint x: 664, startPoint y: 345, endPoint x: 1053, endPoint y: 504, distance: 420.2
click at [1053, 488] on div "استعرض الدليل Uncategorized اضافة المنتجات اضافة فاتورة الكترونية إضافة عملاءك …" at bounding box center [546, 445] width 1017 height 87
copy div "loremi dolors Ametconsectet adipi elitsedd eiusm tempor incididun utlab etdolo …"
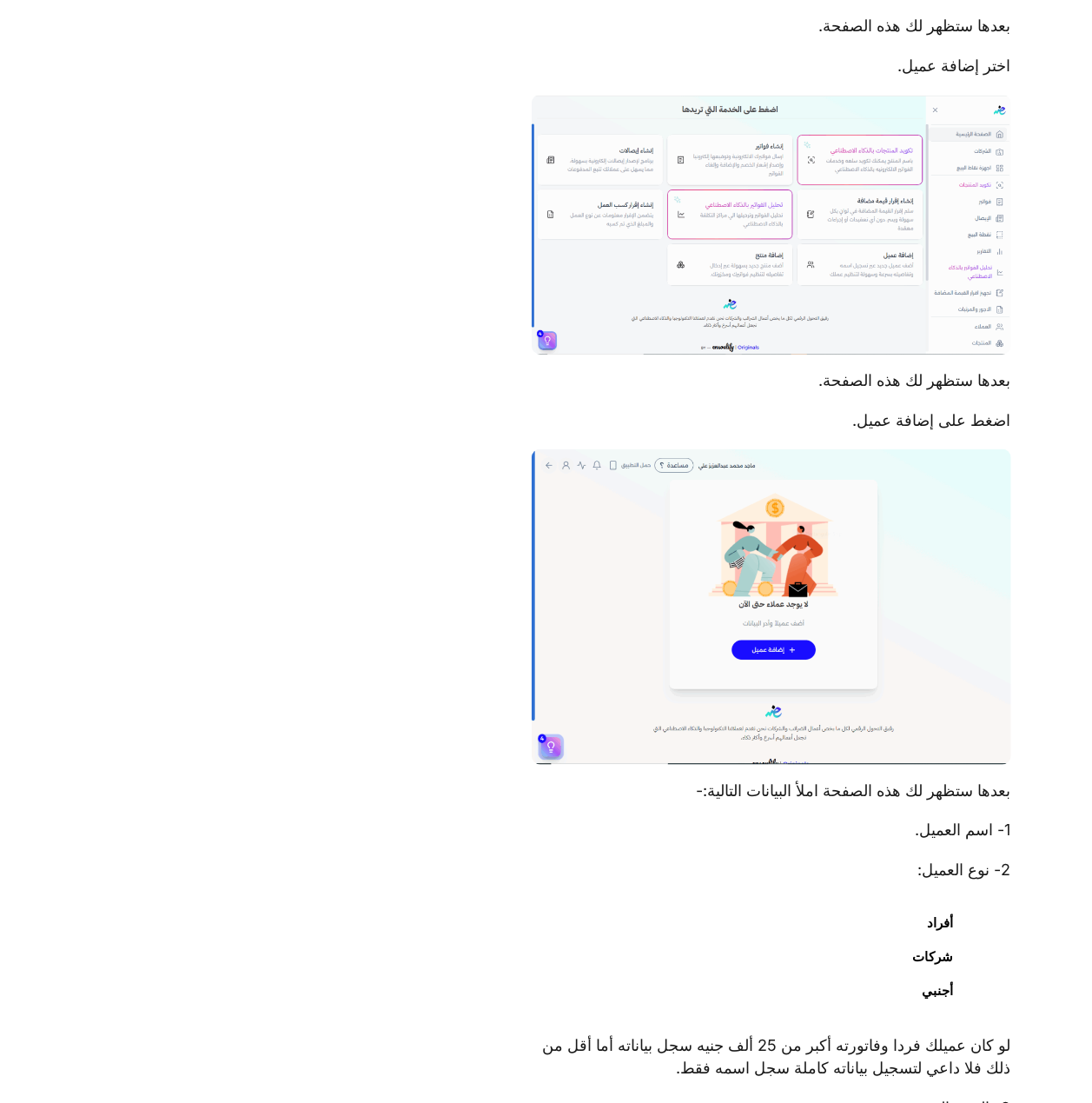
scroll to position [926, 0]
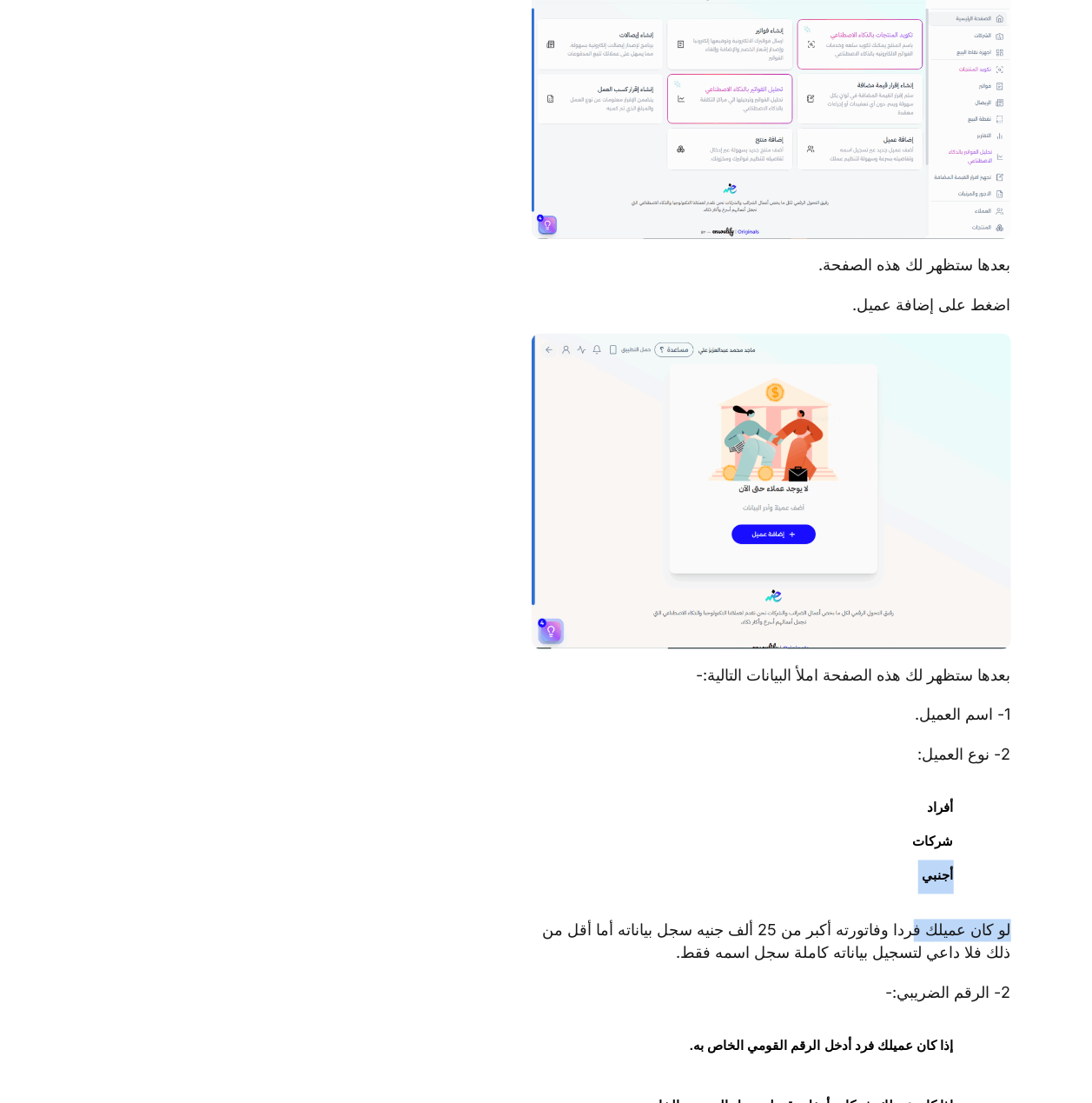
drag, startPoint x: 922, startPoint y: 842, endPoint x: 675, endPoint y: 877, distance: 249.5
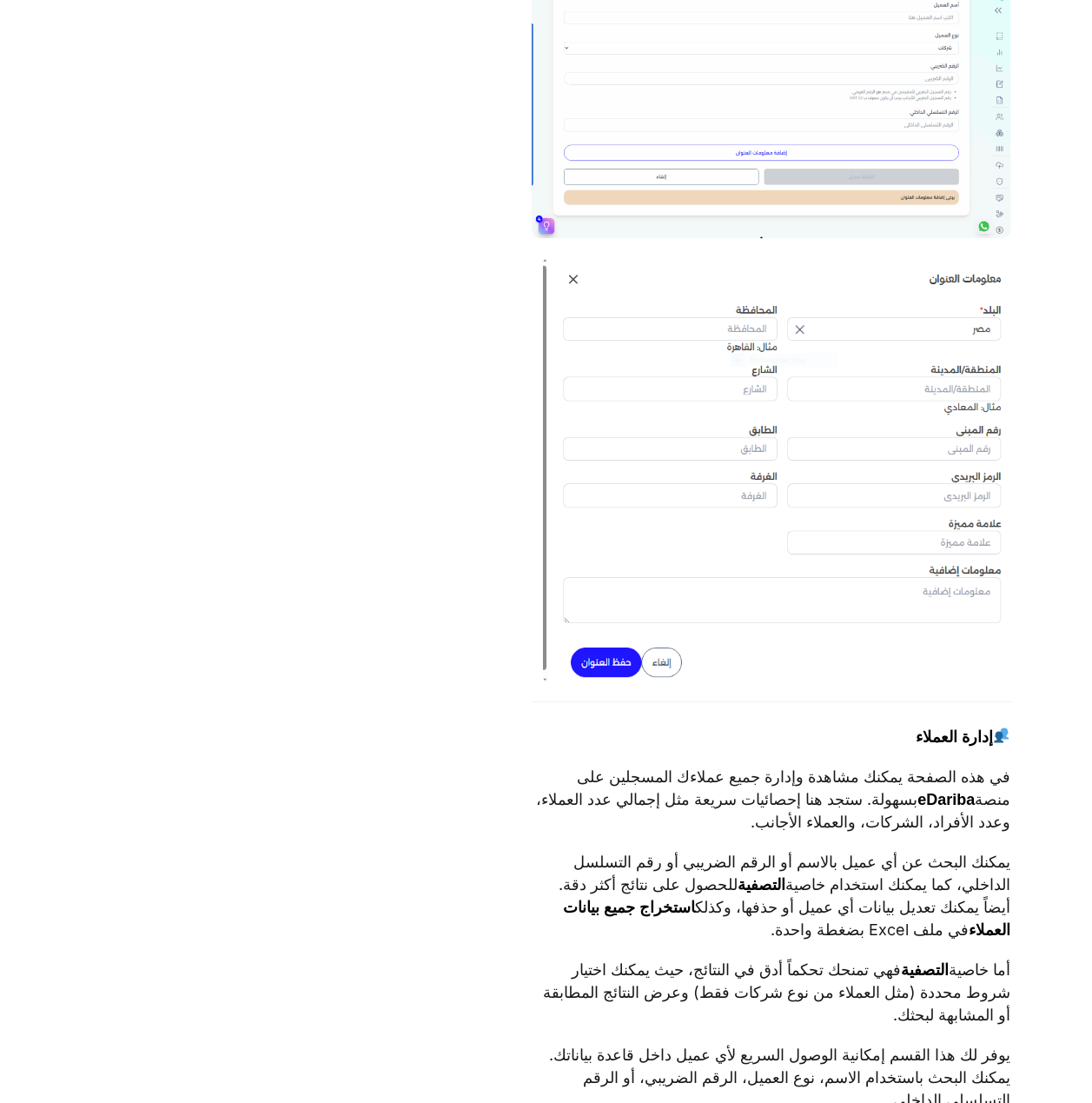
scroll to position [2433, 0]
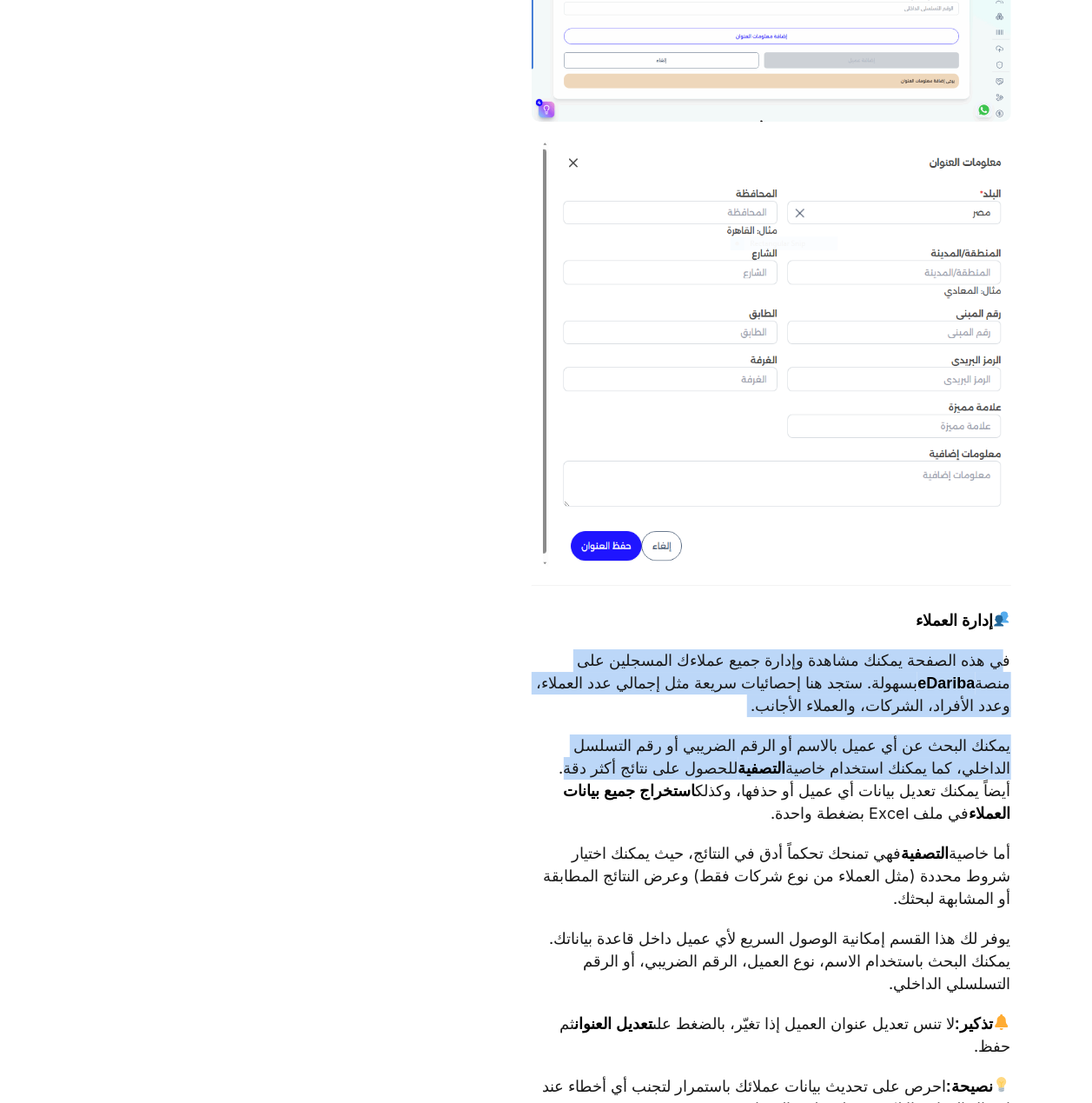
drag, startPoint x: 829, startPoint y: 671, endPoint x: 556, endPoint y: 794, distance: 299.4
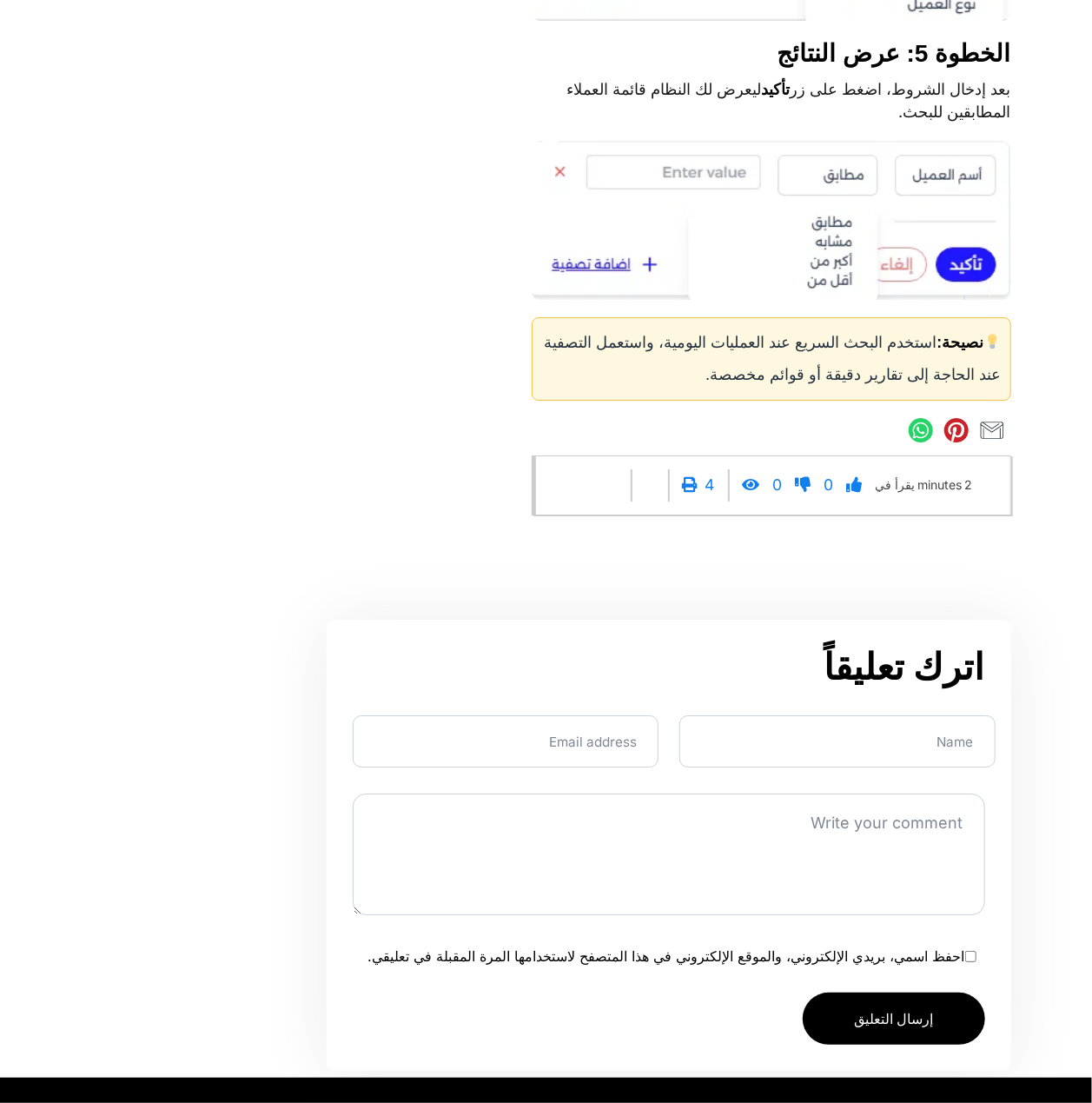
scroll to position [8572, 0]
